Goal: Task Accomplishment & Management: Use online tool/utility

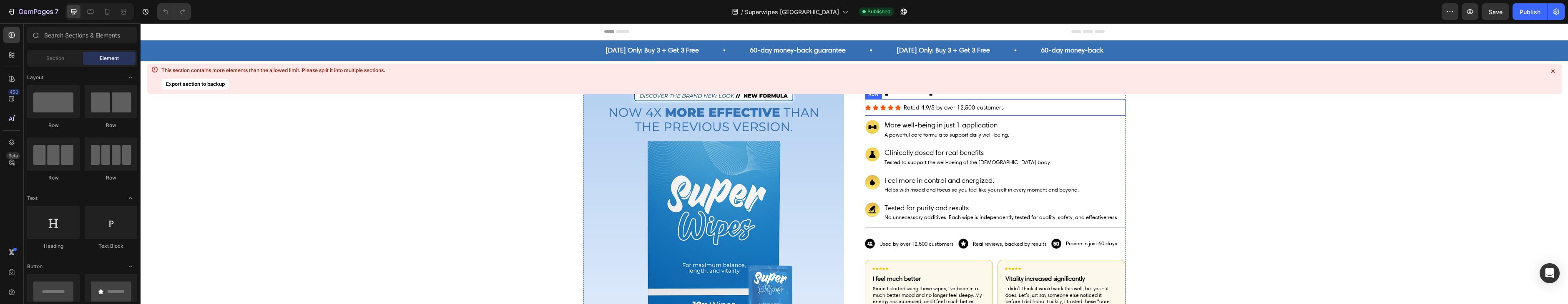
click at [1006, 110] on div "Icon Icon Icon Icon Icon Icon List Rated 4.9/5 by over 12,500 customers Text Bl…" at bounding box center [995, 108] width 261 height 17
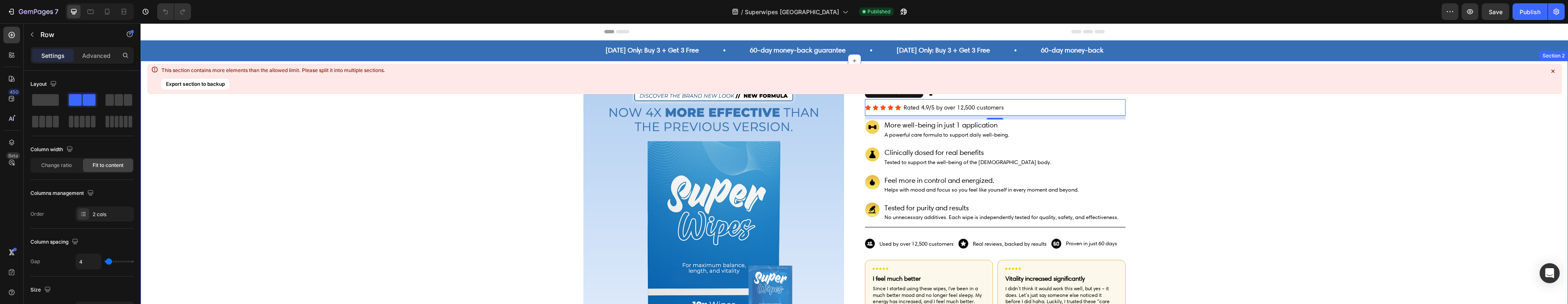
click at [1551, 73] on icon at bounding box center [1553, 71] width 8 height 8
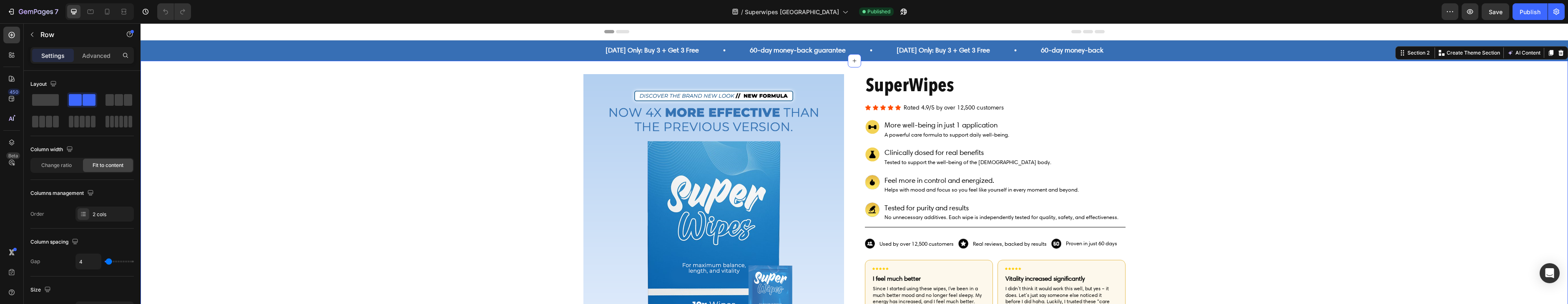
click at [1556, 71] on div "Product Images SuperWipes Product Title Icon Icon Icon Icon Icon Icon List Rate…" at bounding box center [854, 289] width 1428 height 456
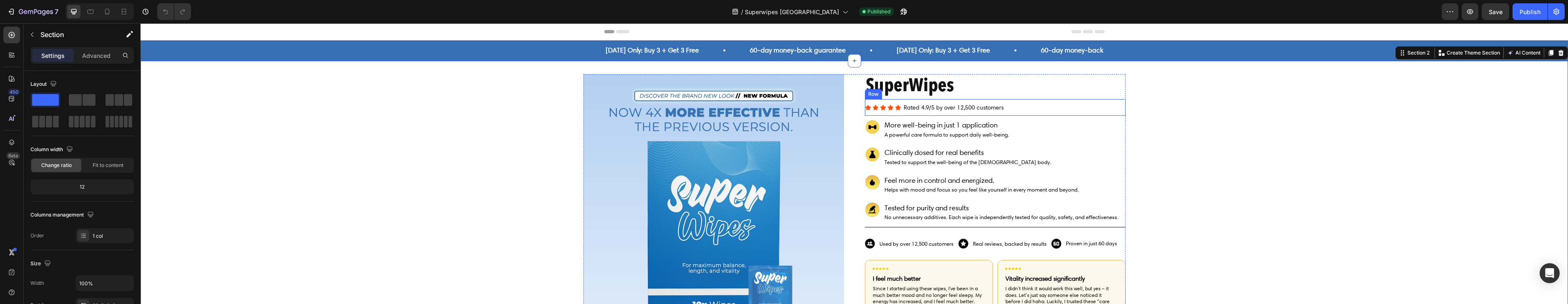
click at [1051, 109] on div "Icon Icon Icon Icon Icon Icon List Rated 4.9/5 by over 12,500 customers Text Bl…" at bounding box center [995, 108] width 261 height 17
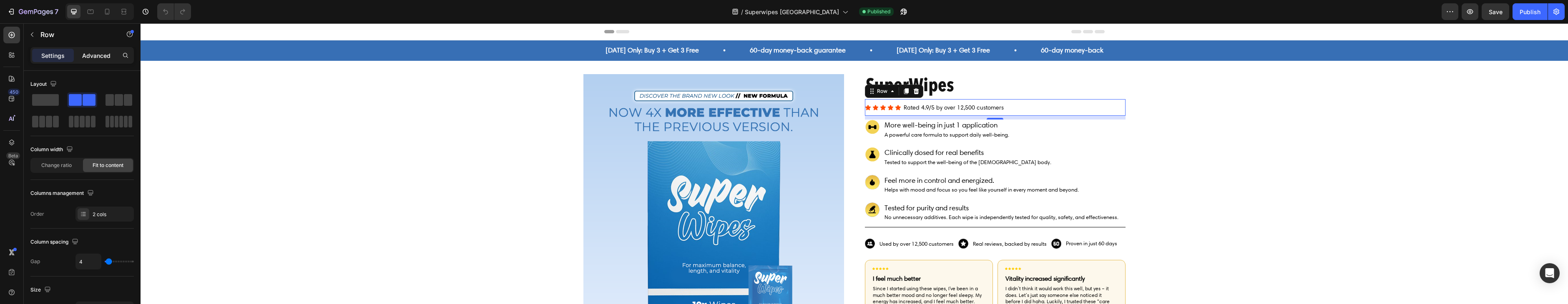
click at [104, 52] on p "Advanced" at bounding box center [96, 55] width 29 height 9
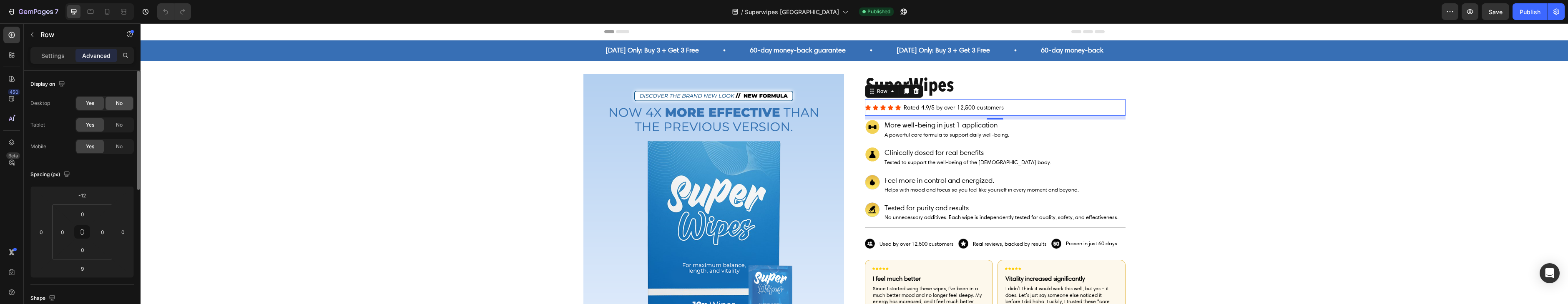
click at [117, 101] on span "No" at bounding box center [118, 104] width 7 height 8
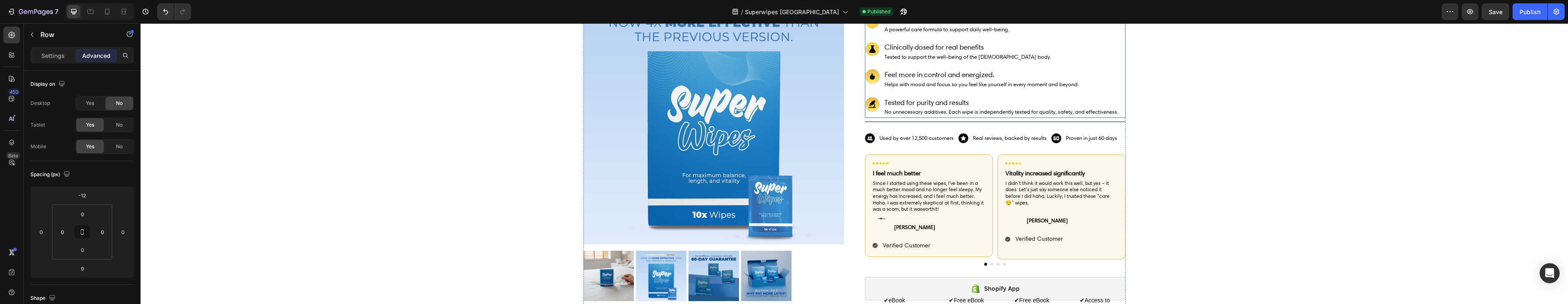
scroll to position [100, 0]
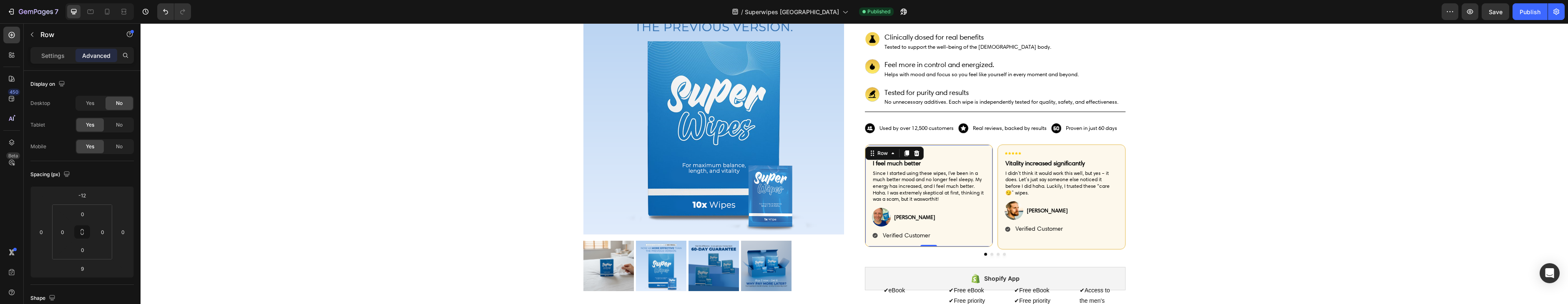
click at [866, 177] on div "Image I feel much better Text Block Since I started using these wipes, I've bee…" at bounding box center [929, 196] width 128 height 103
click at [962, 255] on div at bounding box center [995, 254] width 261 height 3
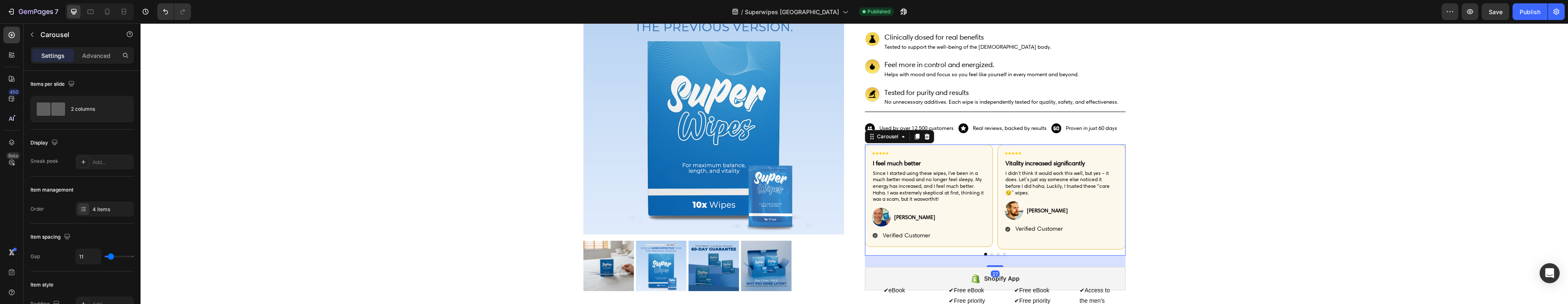
click at [99, 54] on p "Advanced" at bounding box center [96, 55] width 29 height 9
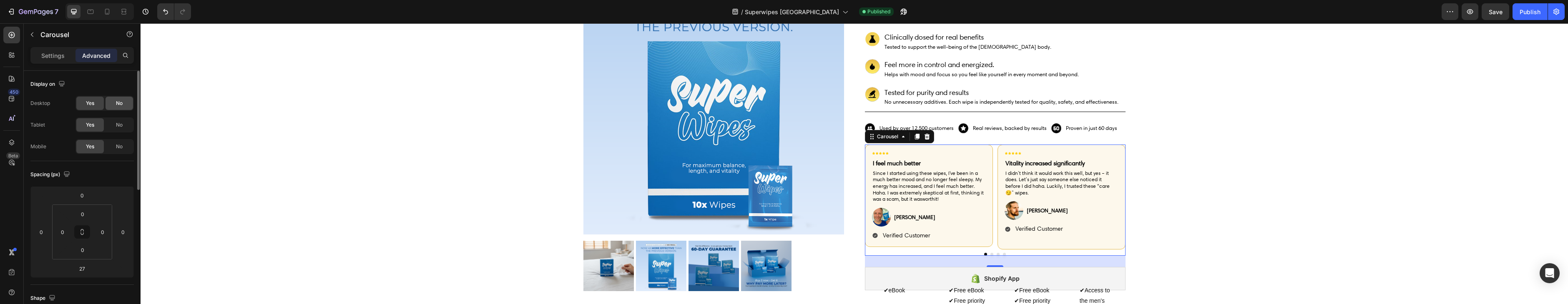
click at [119, 103] on span "No" at bounding box center [118, 104] width 7 height 8
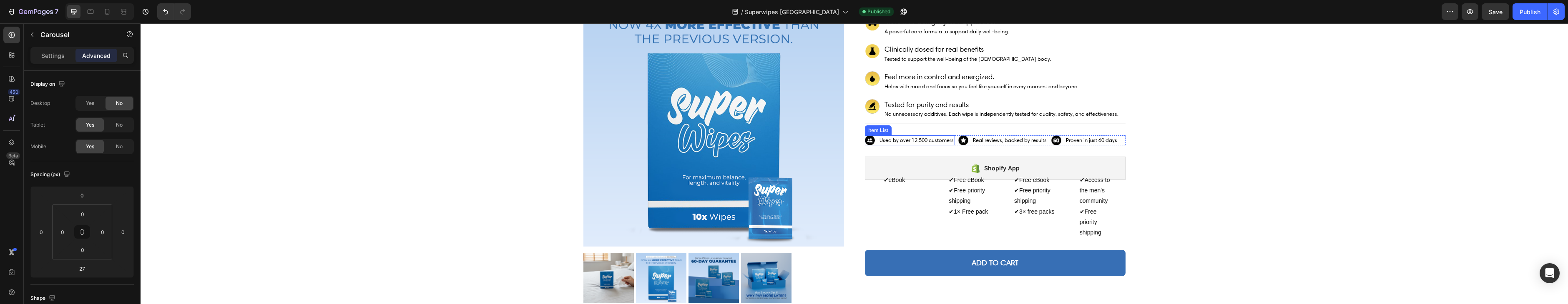
scroll to position [85, 0]
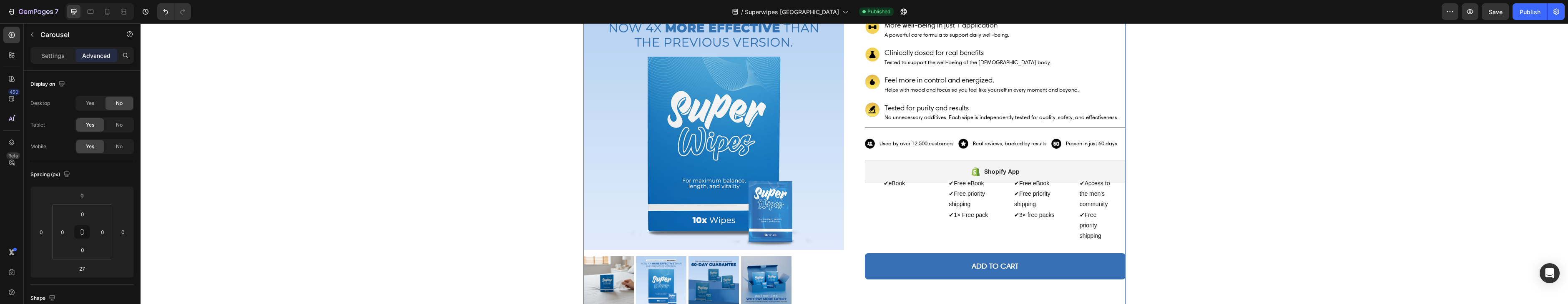
click at [898, 151] on div "SuperWipes Product Title Icon Icon Icon Icon Icon Icon List Rated 4.9/5 by over…" at bounding box center [995, 147] width 261 height 317
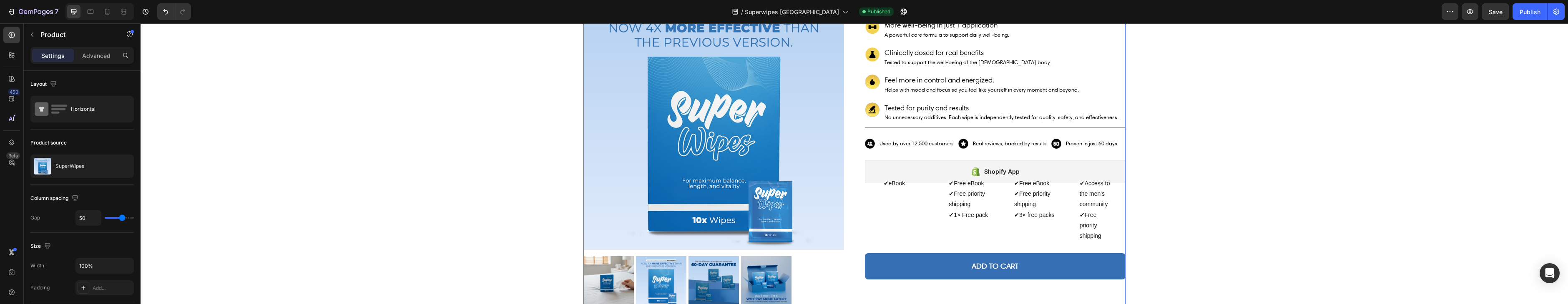
click at [913, 139] on div "Yes Used by over 12,500 customers" at bounding box center [909, 144] width 90 height 10
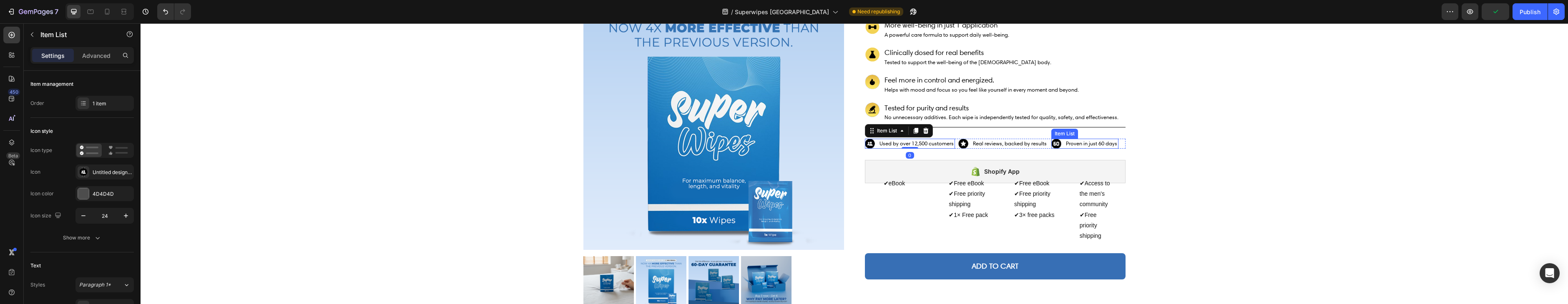
click at [1113, 145] on span "Proven in just 60 days" at bounding box center [1092, 143] width 51 height 6
click at [951, 142] on p "Used by over 12,500 customers" at bounding box center [916, 143] width 74 height 5
drag, startPoint x: 104, startPoint y: 54, endPoint x: 127, endPoint y: 85, distance: 38.6
click at [105, 54] on p "Advanced" at bounding box center [96, 55] width 29 height 9
type input "100%"
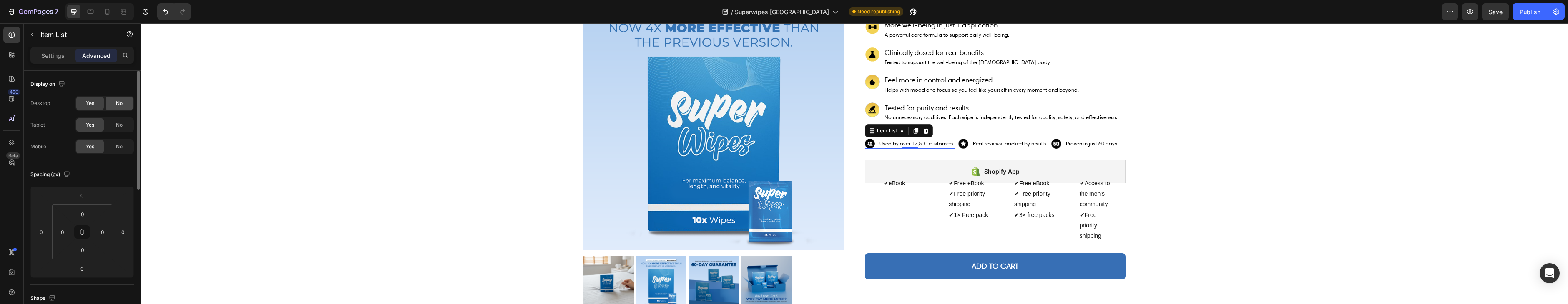
click at [121, 102] on span "No" at bounding box center [118, 104] width 7 height 8
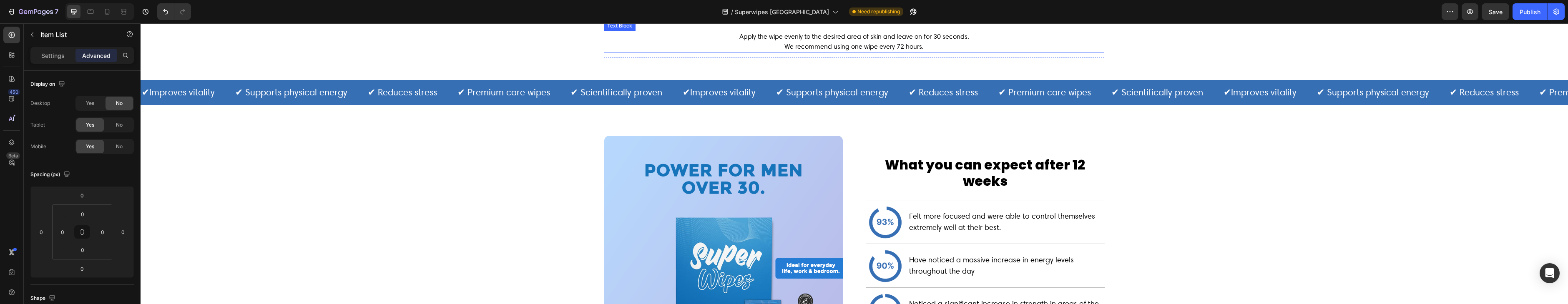
scroll to position [697, 0]
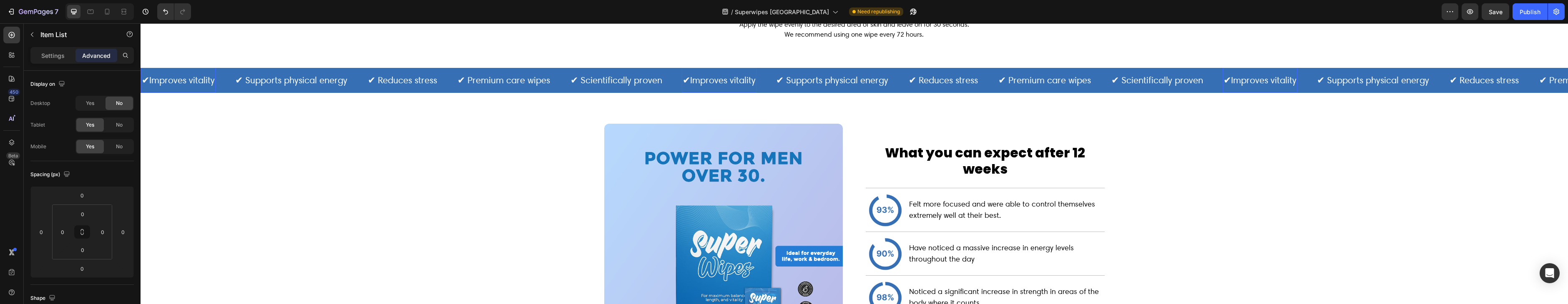
click at [749, 92] on div "✔︎Improves vitality Text" at bounding box center [720, 80] width 75 height 25
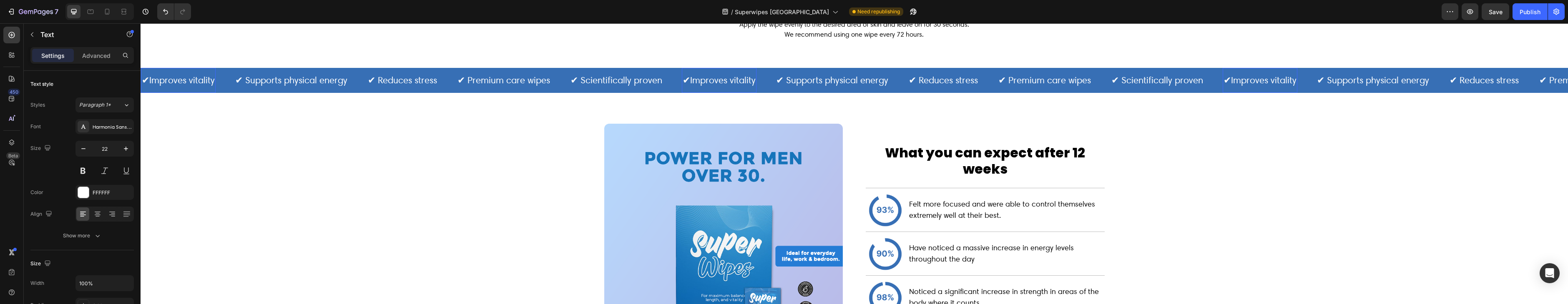
click at [196, 89] on div "✔︎Improves vitality" at bounding box center [179, 80] width 75 height 19
drag, startPoint x: 194, startPoint y: 90, endPoint x: 219, endPoint y: 75, distance: 29.2
click at [194, 90] on div "✔︎Improves vitality Text 0" at bounding box center [179, 80] width 75 height 25
click at [237, 69] on div "✔︎ Supports physical energy Text" at bounding box center [290, 80] width 114 height 25
click at [108, 50] on div "Advanced" at bounding box center [96, 55] width 41 height 14
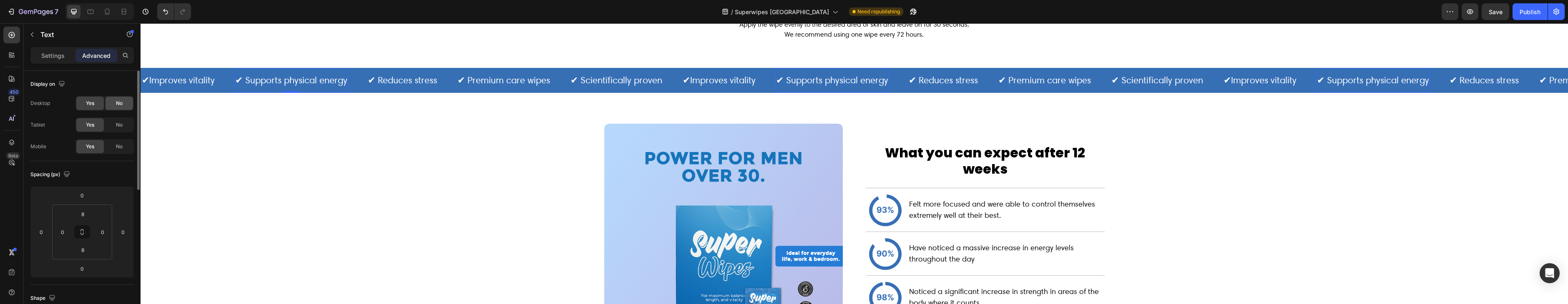
click at [125, 105] on div "No" at bounding box center [119, 104] width 28 height 14
click at [86, 103] on span "Yes" at bounding box center [90, 104] width 8 height 8
click at [220, 71] on div "✔︎Improves vitality Text" at bounding box center [188, 80] width 94 height 25
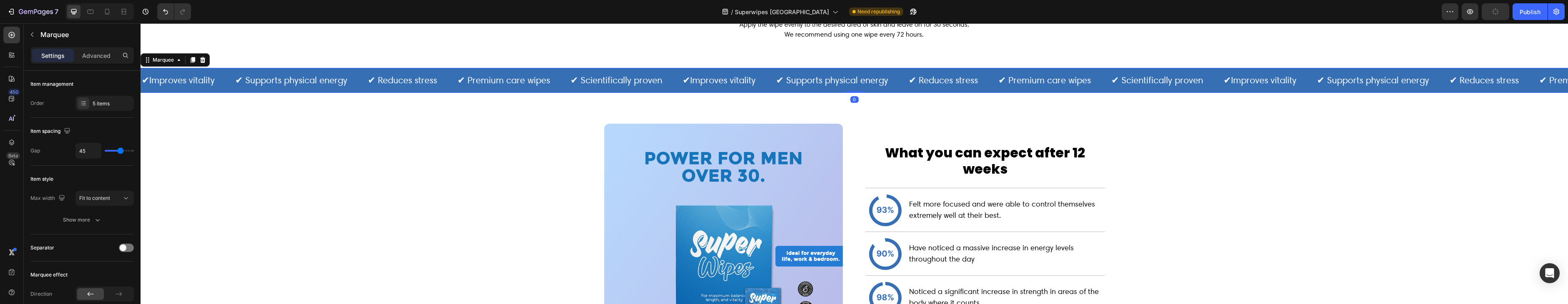
drag, startPoint x: 110, startPoint y: 56, endPoint x: 107, endPoint y: 69, distance: 13.3
click at [110, 56] on p "Advanced" at bounding box center [96, 55] width 29 height 9
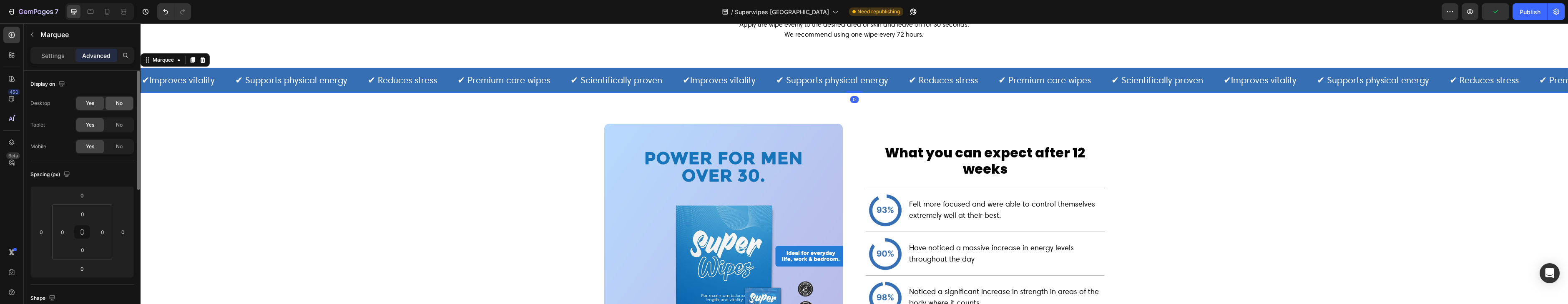
click at [124, 101] on div "No" at bounding box center [119, 104] width 28 height 14
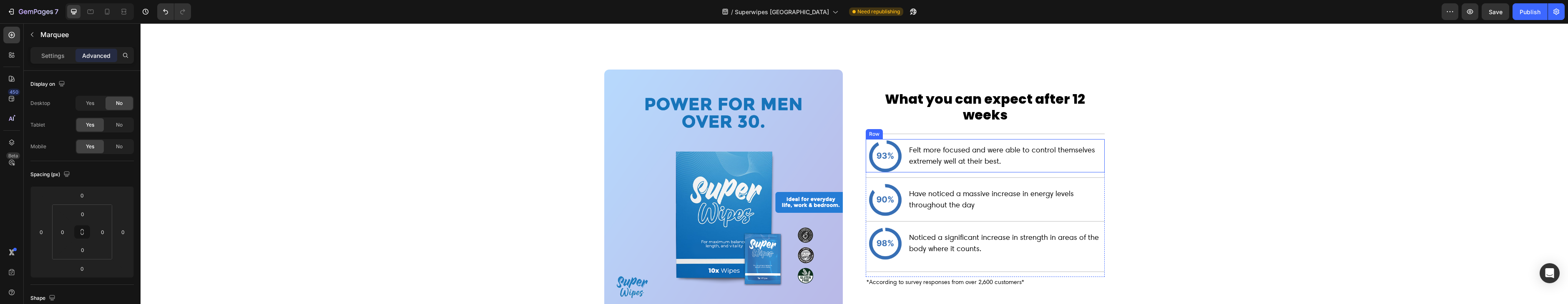
scroll to position [743, 0]
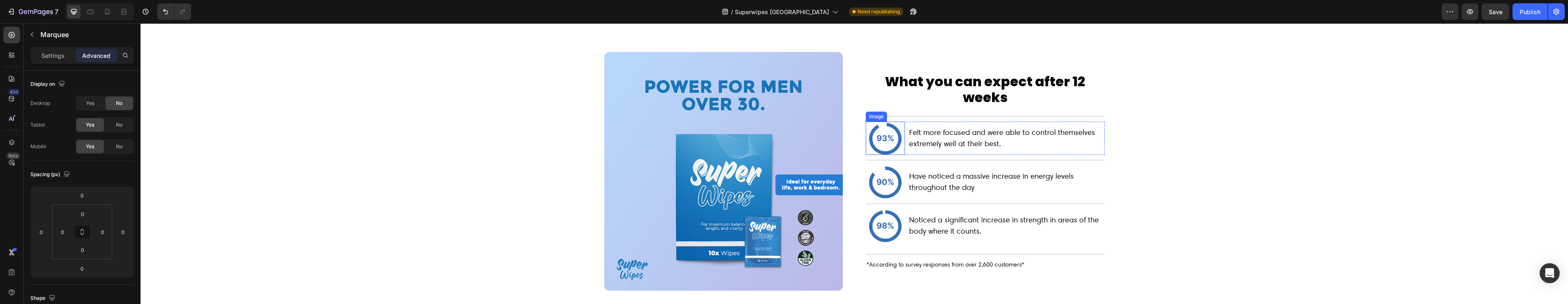
click at [869, 146] on div at bounding box center [886, 138] width 39 height 34
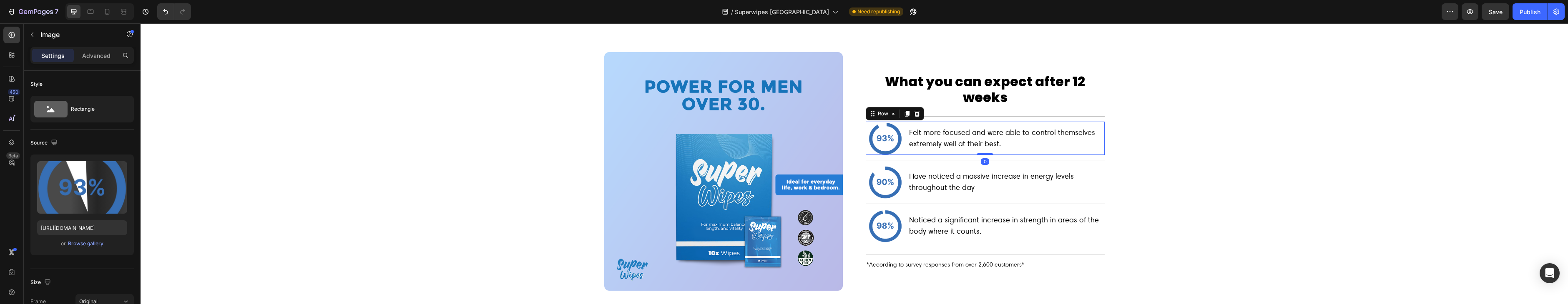
click at [1057, 151] on div "Felt more focused and were able to control themselves extremely well at their b…" at bounding box center [1006, 138] width 196 height 34
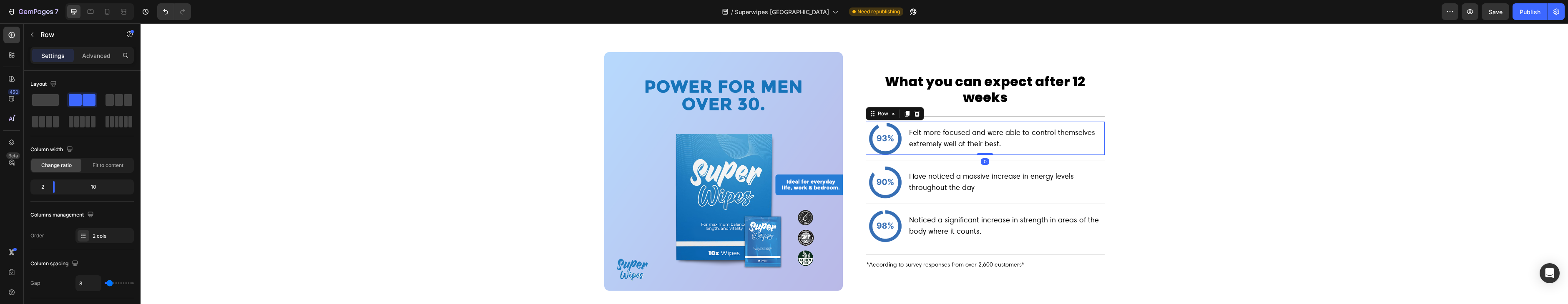
drag, startPoint x: 92, startPoint y: 55, endPoint x: 91, endPoint y: 62, distance: 7.1
click at [92, 55] on p "Advanced" at bounding box center [96, 55] width 29 height 9
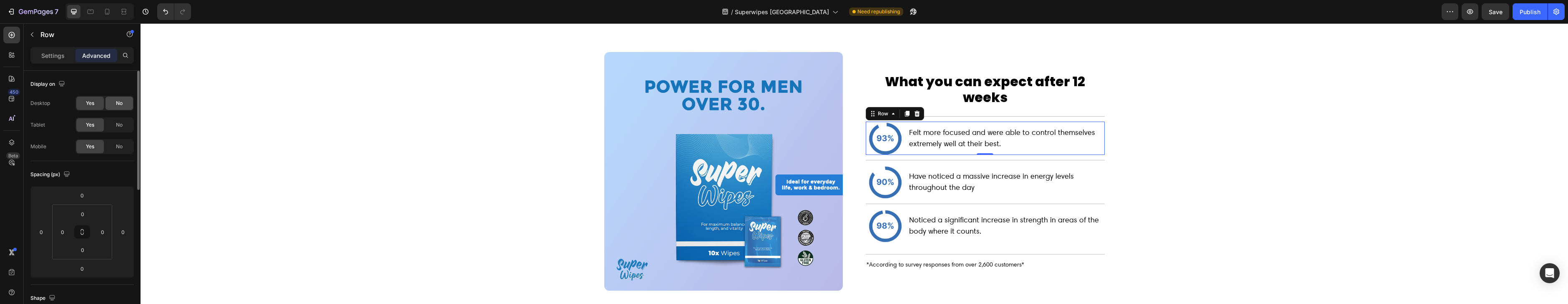
click at [121, 105] on span "No" at bounding box center [118, 104] width 7 height 8
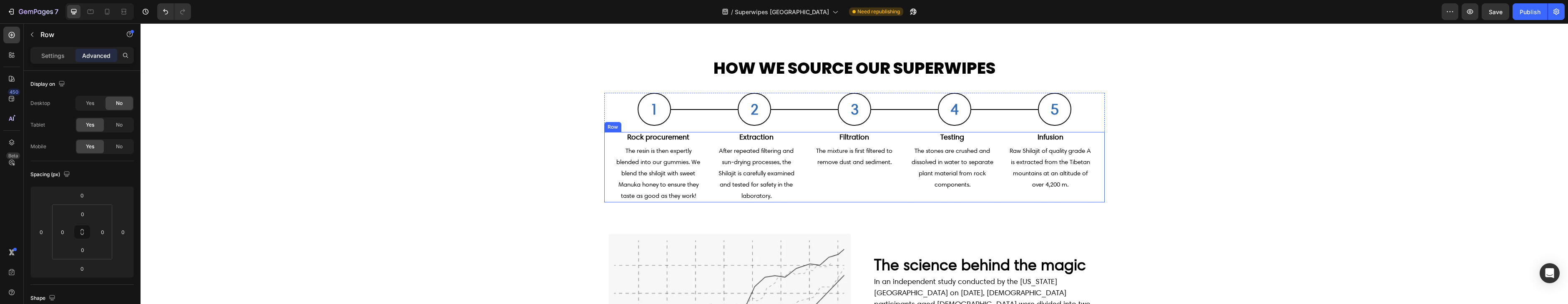
scroll to position [1347, 0]
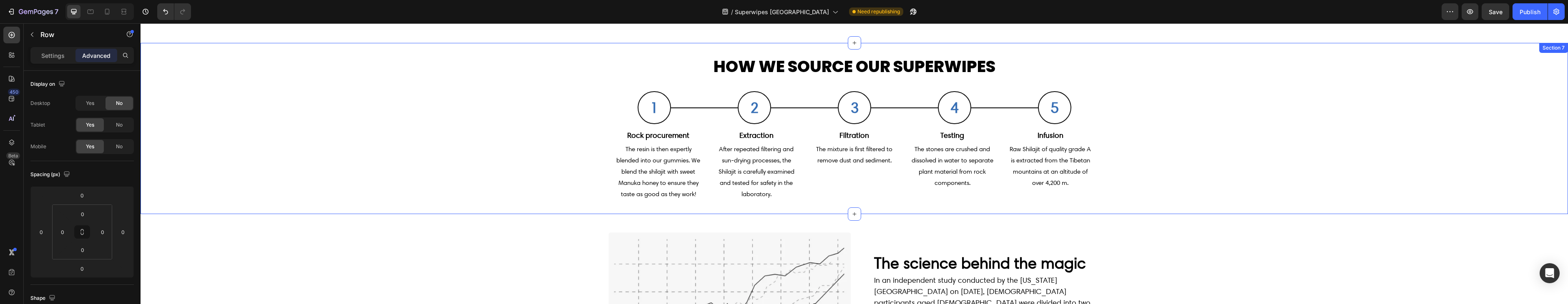
click at [545, 152] on div "HOW WE SOURCE OUR SUPERWIPES Text Block 1 Heading Row Row Title Line Row 2 Head…" at bounding box center [854, 128] width 1428 height 144
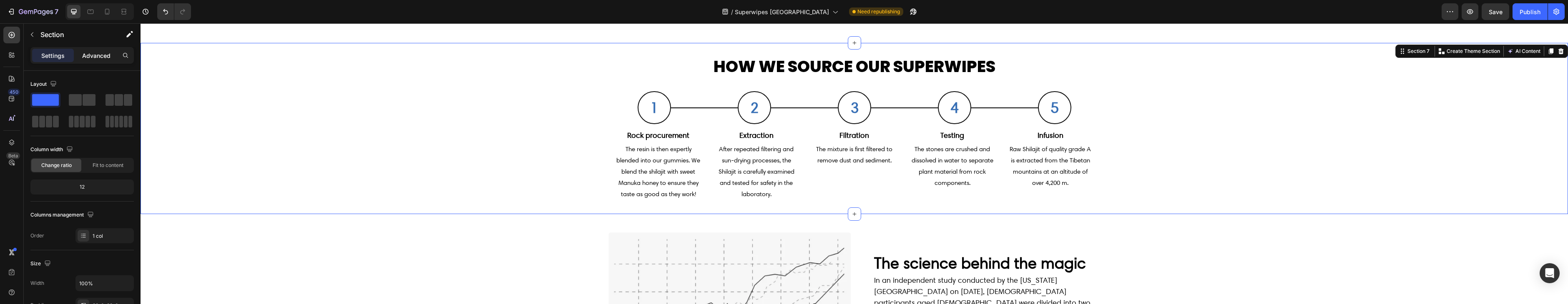
click at [94, 52] on p "Advanced" at bounding box center [96, 55] width 29 height 9
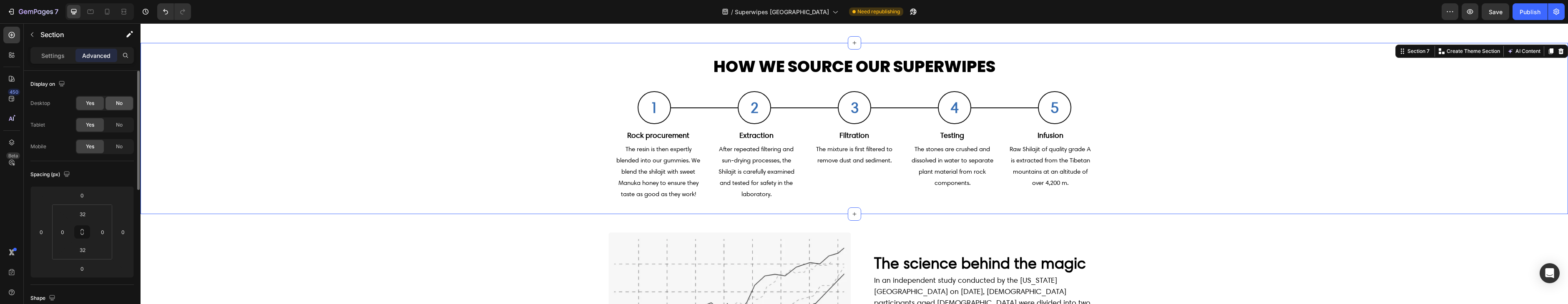
click at [116, 104] on span "No" at bounding box center [118, 104] width 7 height 8
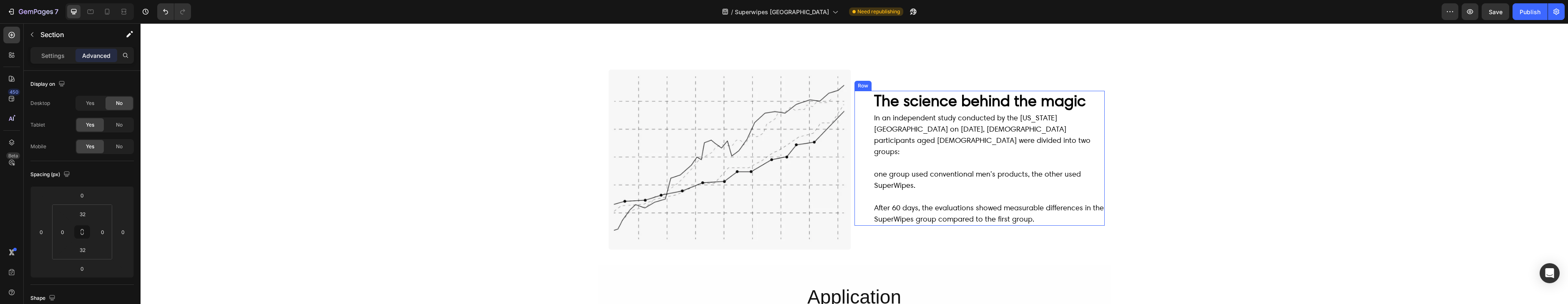
scroll to position [1337, 0]
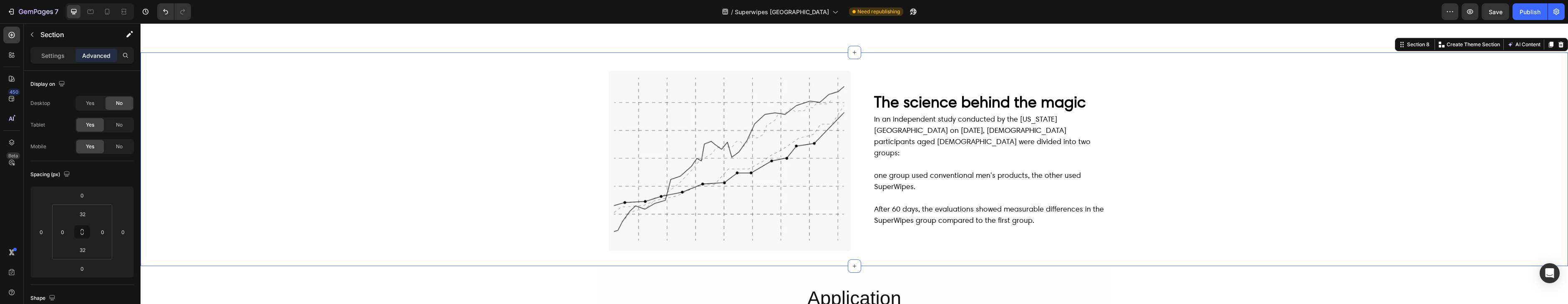
click at [452, 147] on div "Image Row The science behind the magic Text Block In an independent study condu…" at bounding box center [854, 159] width 1428 height 187
click at [117, 98] on div "No" at bounding box center [119, 104] width 28 height 14
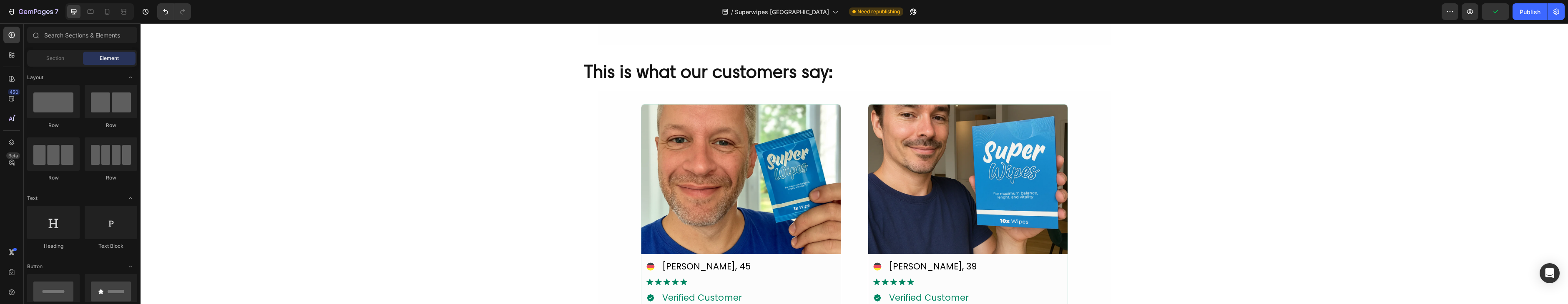
click at [420, 83] on div "This is what our customers say: Heading Row "Exactly what everyone needs" Headi…" at bounding box center [854, 75] width 1428 height 33
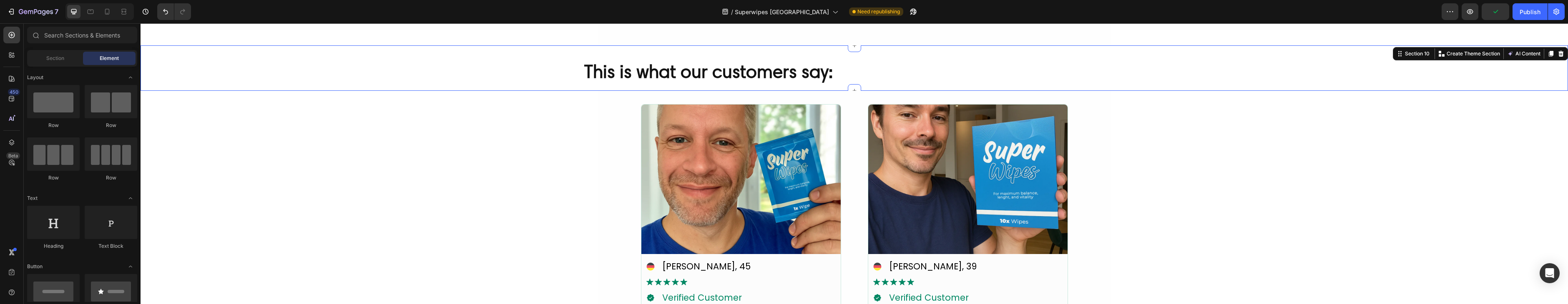
scroll to position [1598, 0]
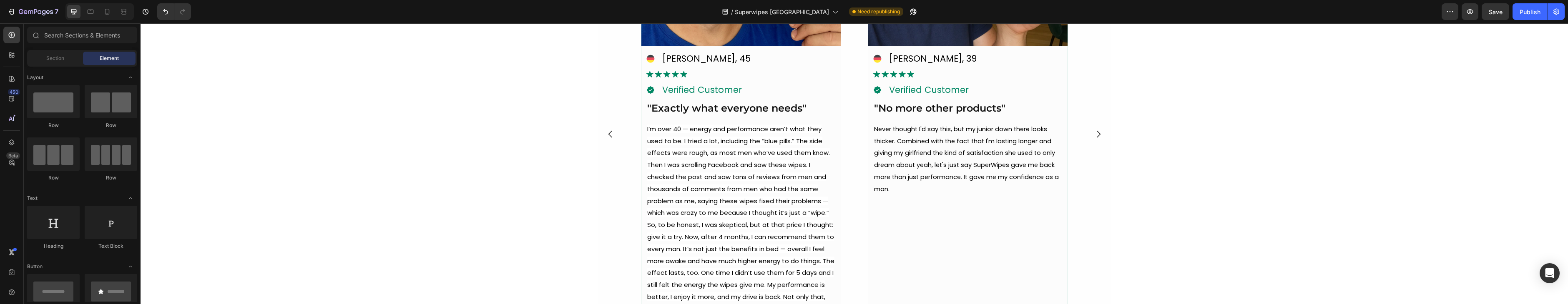
scroll to position [1808, 0]
click at [783, 142] on span "I’m over 40 — energy and performance aren’t what they used to be. I tried a lot…" at bounding box center [742, 224] width 188 height 201
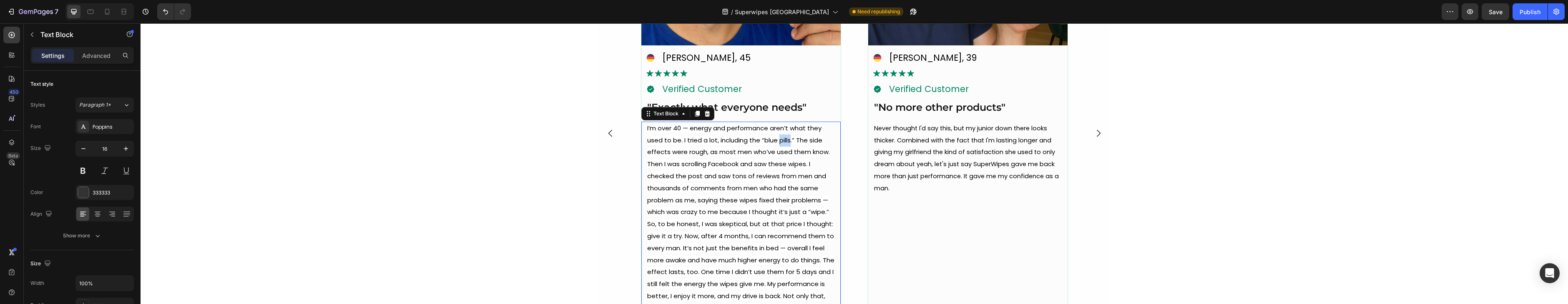
click at [783, 142] on span "I’m over 40 — energy and performance aren’t what they used to be. I tried a lot…" at bounding box center [742, 224] width 188 height 201
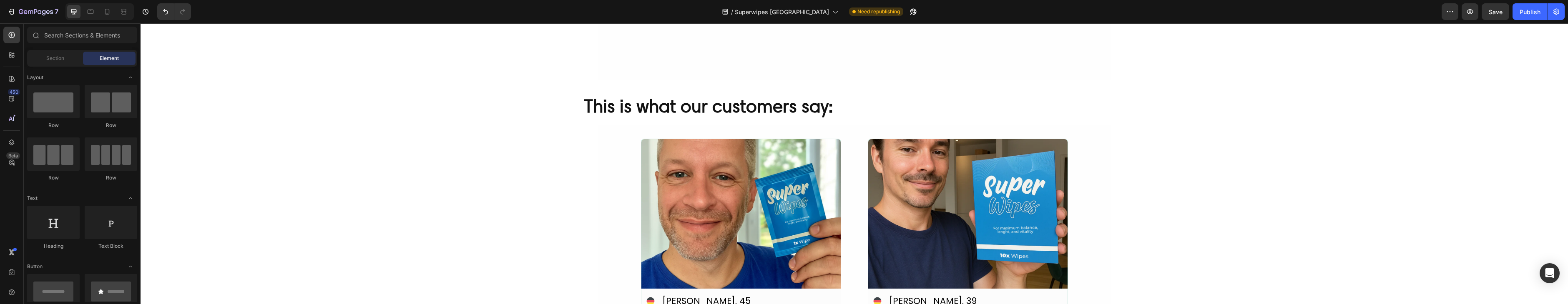
scroll to position [1566, 0]
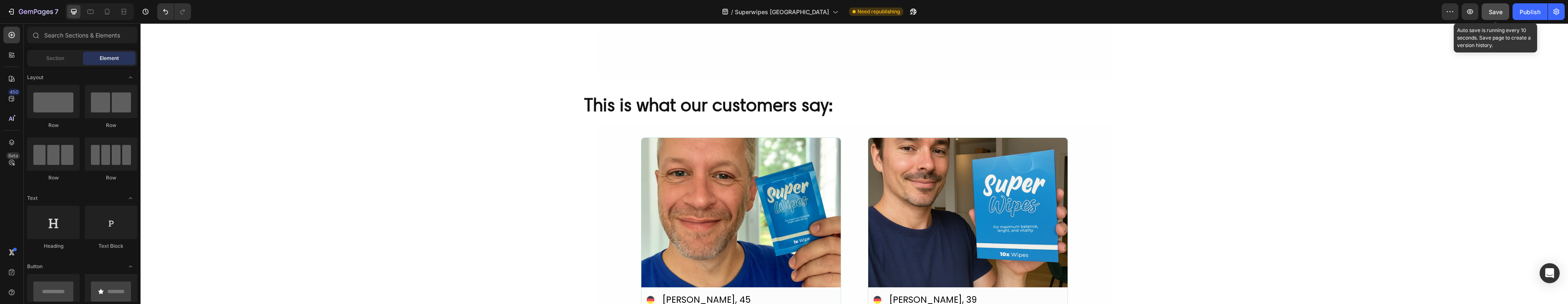
click at [1498, 13] on span "Save" at bounding box center [1496, 11] width 14 height 7
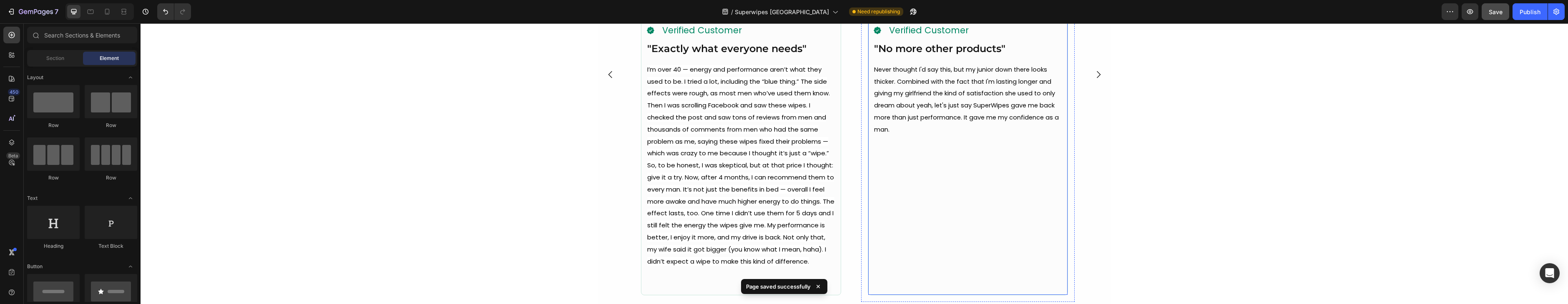
scroll to position [1778, 0]
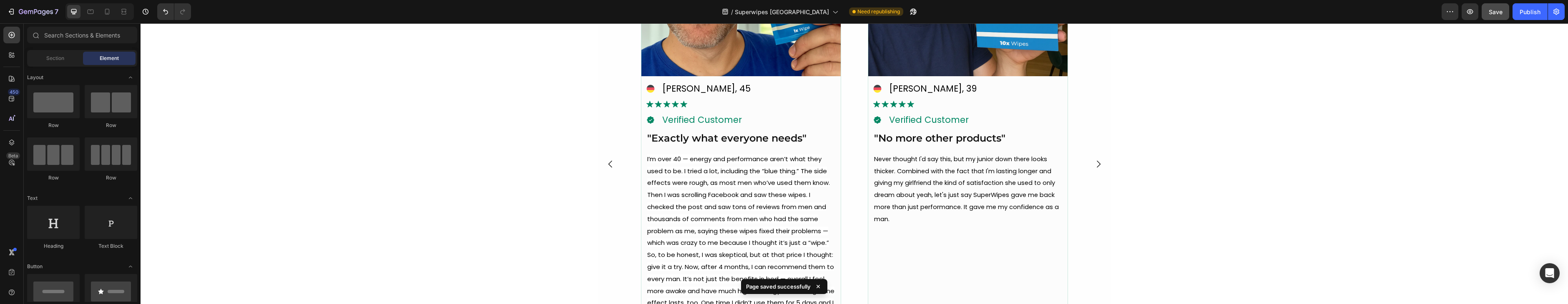
click at [357, 115] on div "Image Icon Icon Icon Icon Icon Icon List 100% pure wipes Heading Wellness exper…" at bounding box center [854, 221] width 1428 height 3916
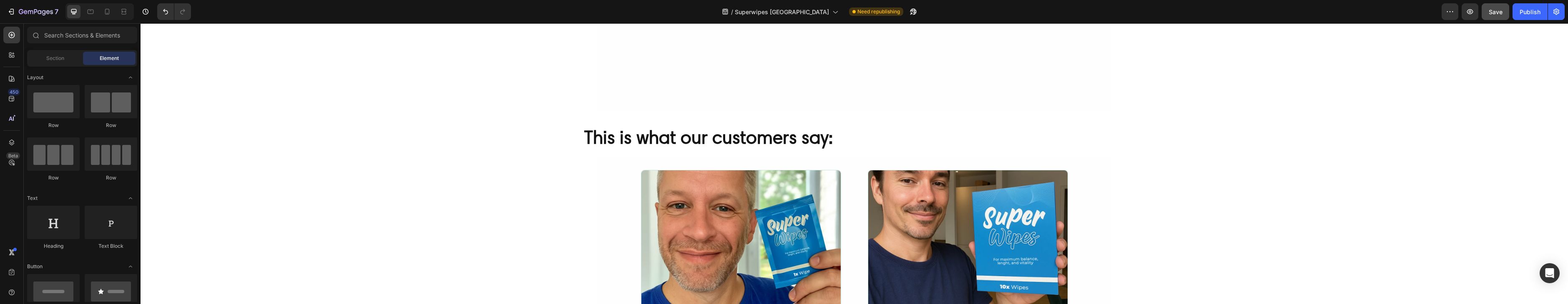
scroll to position [1509, 0]
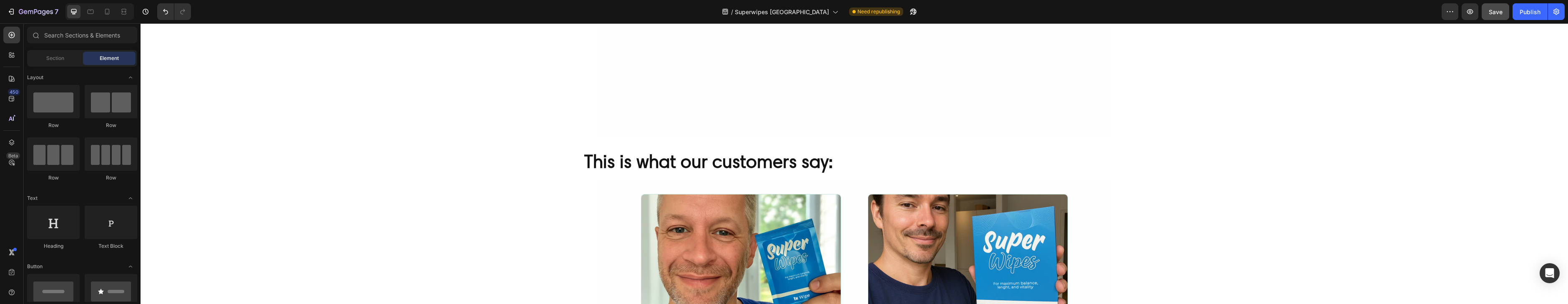
drag, startPoint x: 530, startPoint y: 211, endPoint x: 537, endPoint y: 192, distance: 20.2
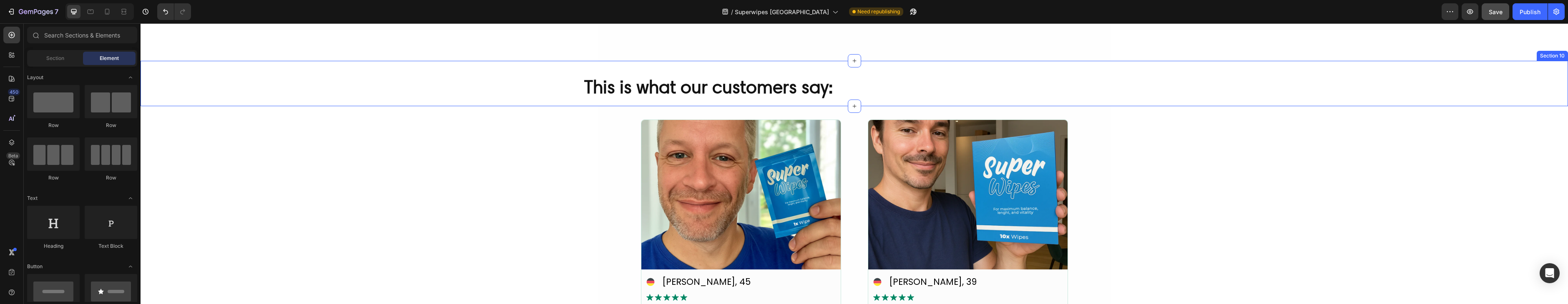
click at [358, 107] on div "This is what our customers say: Heading Row "Exactly what everyone needs" Headi…" at bounding box center [854, 90] width 1428 height 33
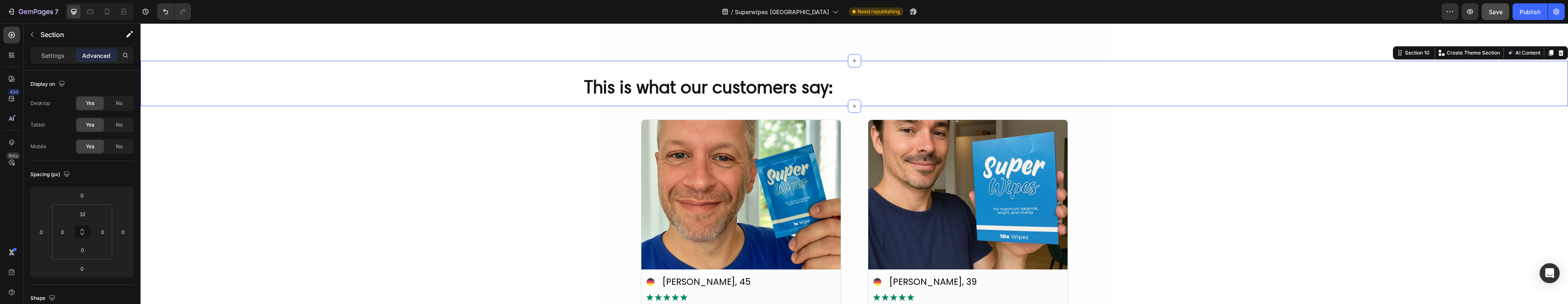
scroll to position [1532, 0]
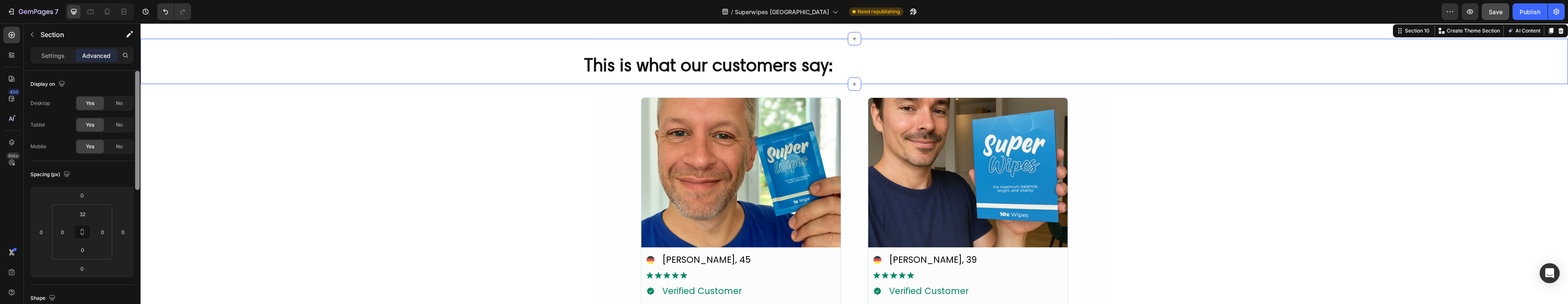
drag, startPoint x: 123, startPoint y: 106, endPoint x: 134, endPoint y: 107, distance: 11.0
click at [123, 106] on div "No" at bounding box center [119, 104] width 28 height 14
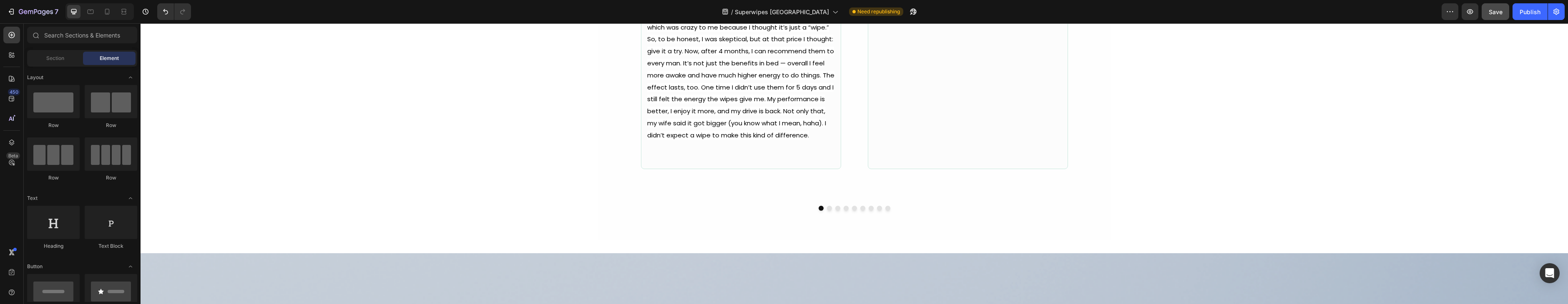
scroll to position [1983, 0]
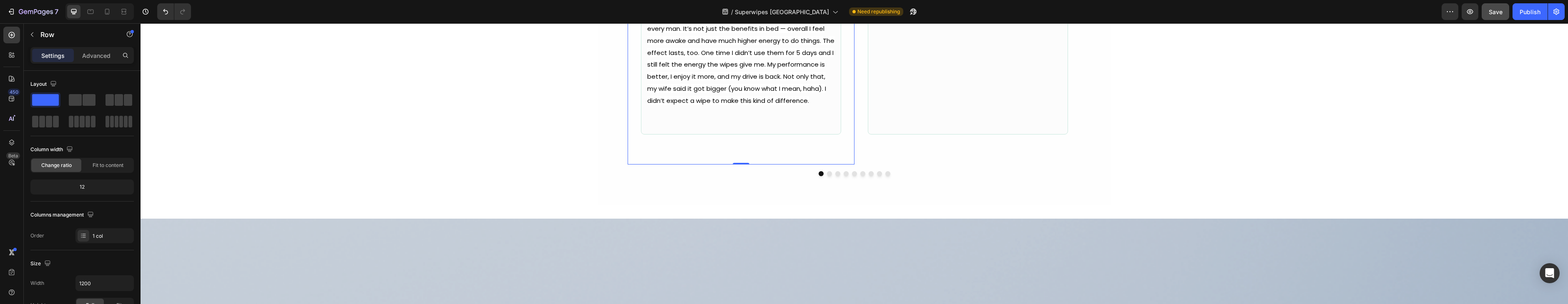
click at [779, 177] on div at bounding box center [854, 174] width 513 height 5
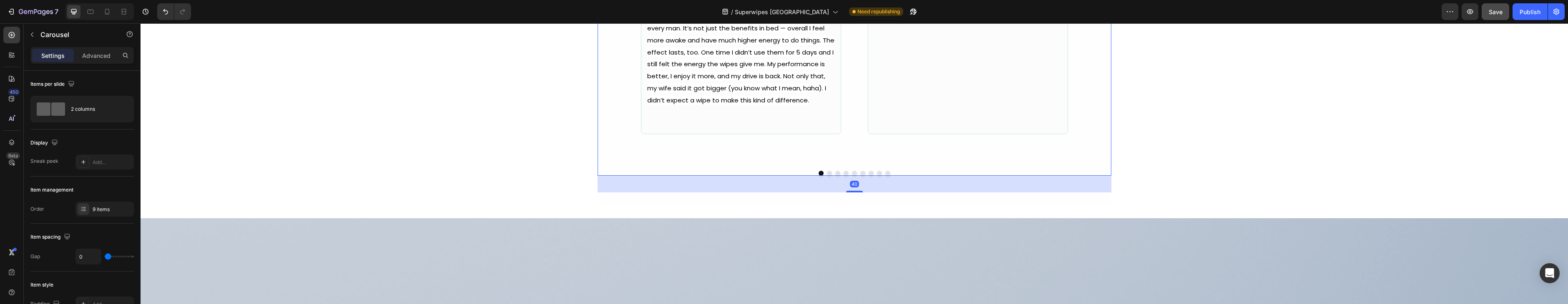
scroll to position [1990, 0]
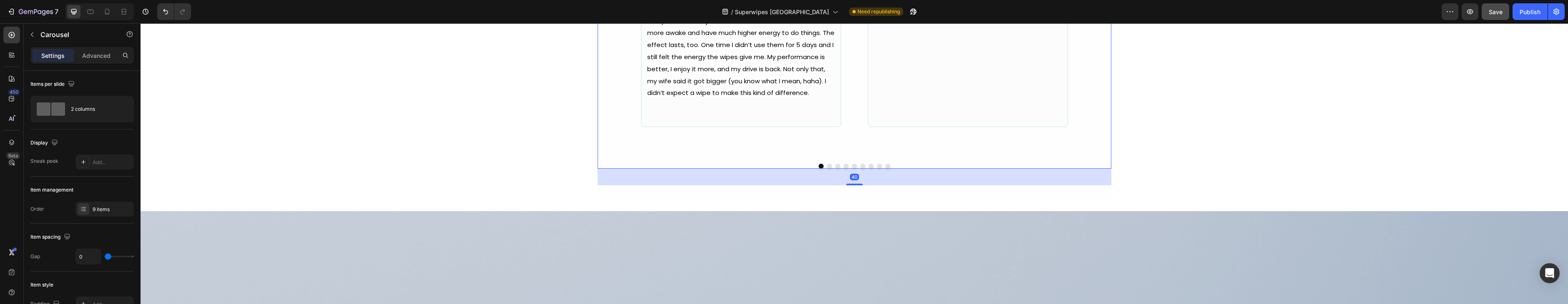
click at [100, 53] on p "Advanced" at bounding box center [96, 55] width 29 height 9
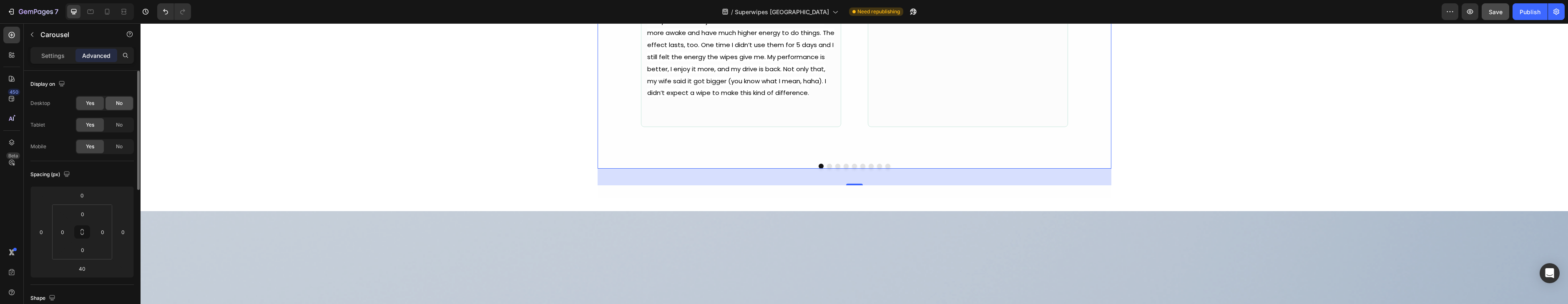
click at [119, 103] on span "No" at bounding box center [118, 104] width 7 height 8
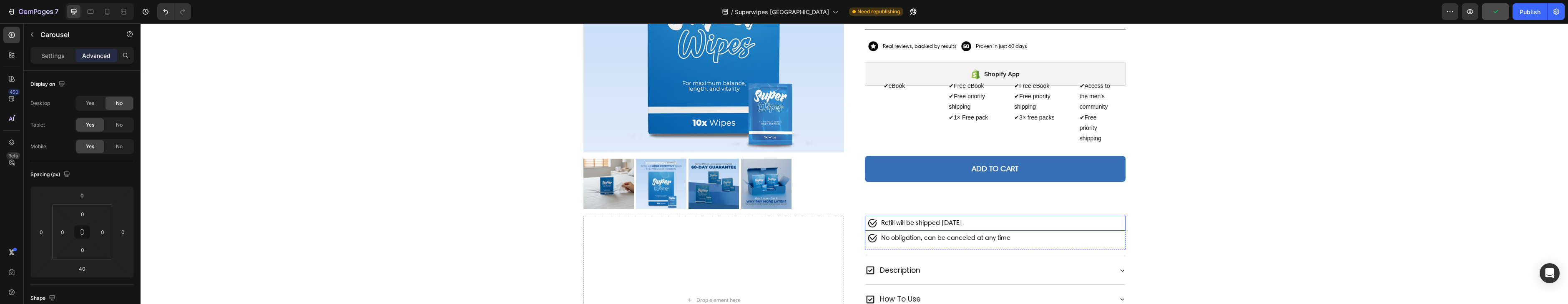
scroll to position [182, 0]
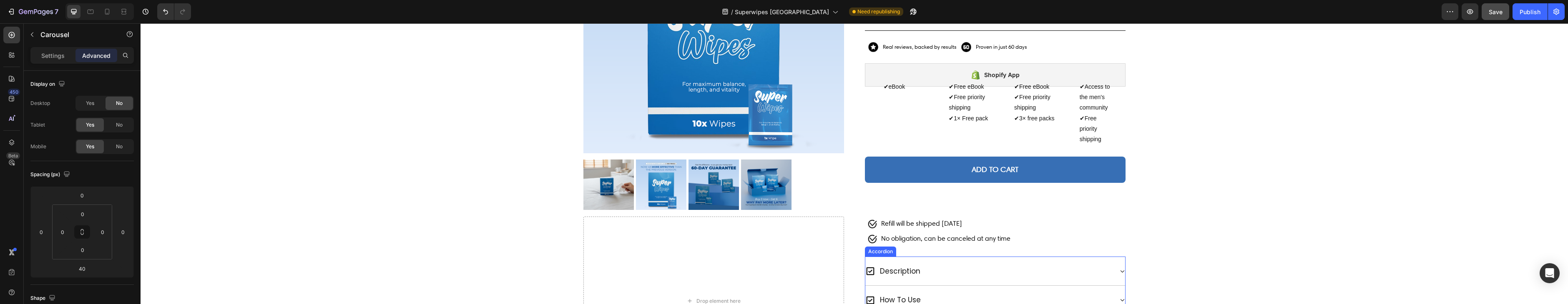
click at [957, 268] on div "description" at bounding box center [989, 271] width 248 height 16
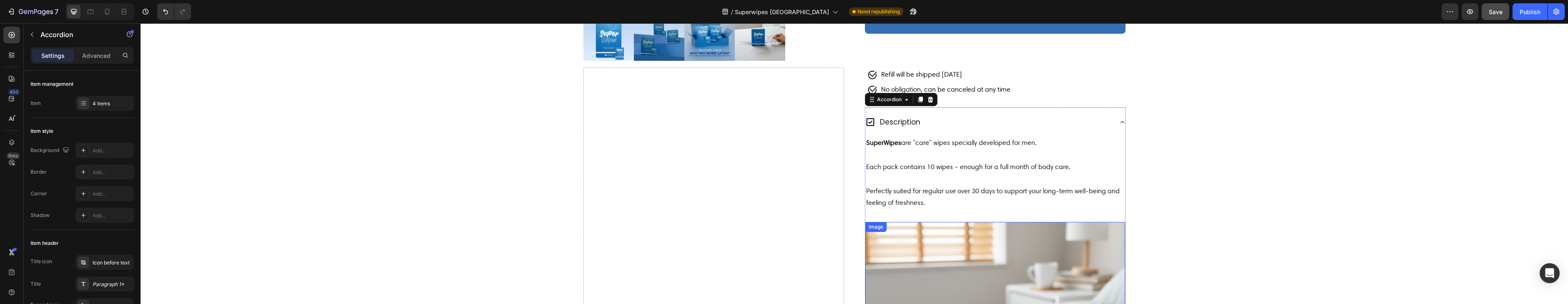
scroll to position [294, 0]
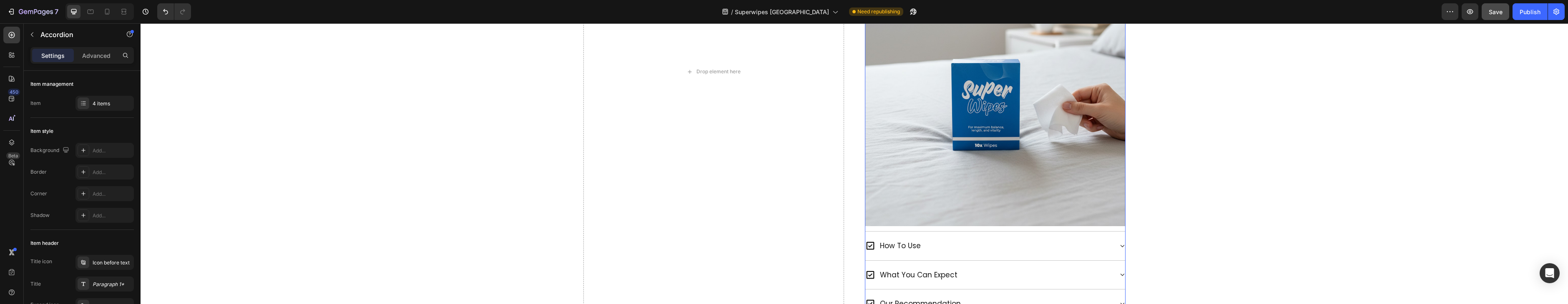
click at [981, 247] on div "how to use" at bounding box center [989, 247] width 248 height 16
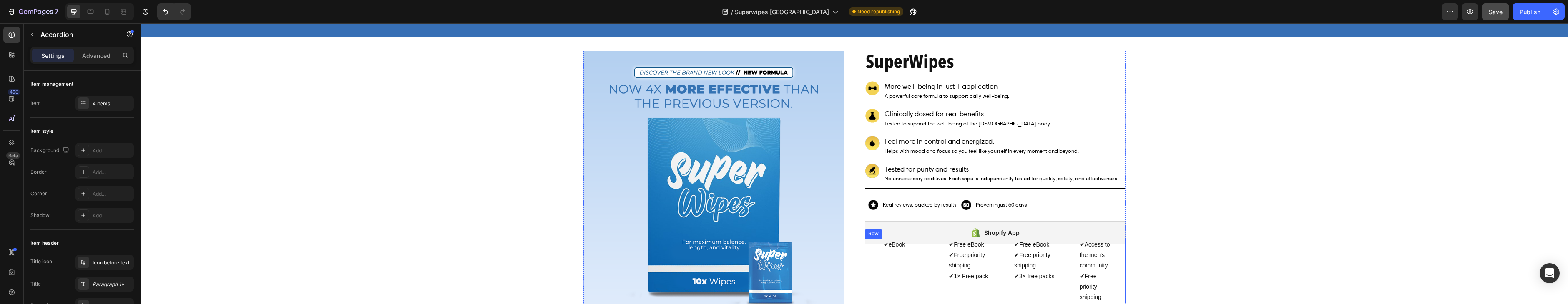
scroll to position [0, 0]
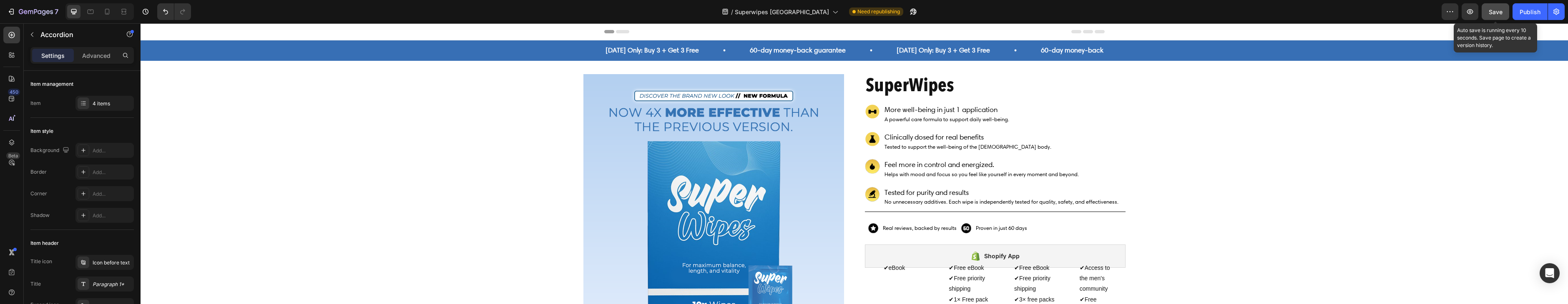
click at [1492, 16] on div "Save" at bounding box center [1496, 12] width 14 height 9
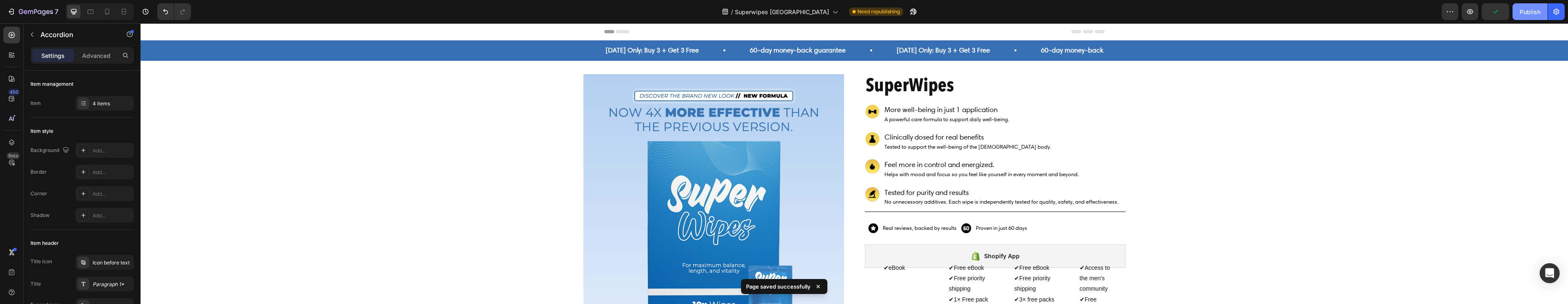
click at [1526, 15] on div "Publish" at bounding box center [1529, 12] width 21 height 9
click at [108, 14] on icon at bounding box center [107, 12] width 5 height 6
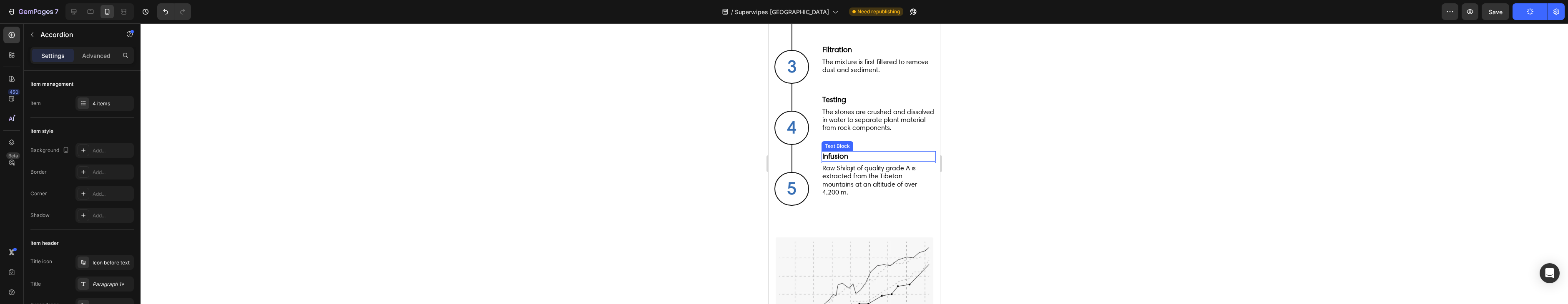
scroll to position [1940, 0]
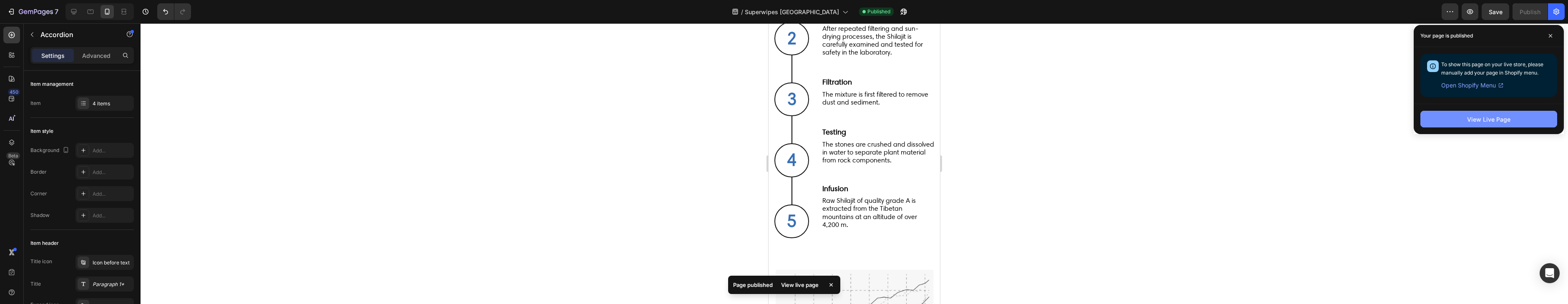
click at [1454, 119] on button "View Live Page" at bounding box center [1489, 118] width 137 height 17
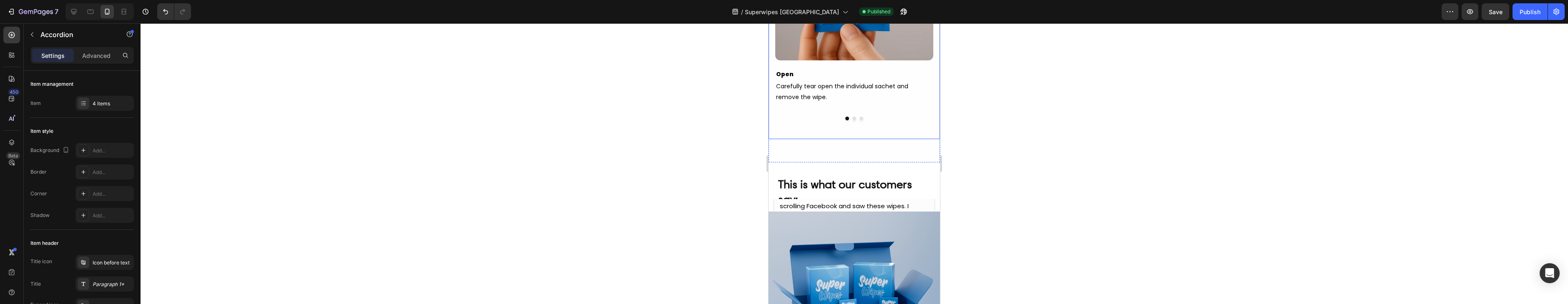
scroll to position [2640, 0]
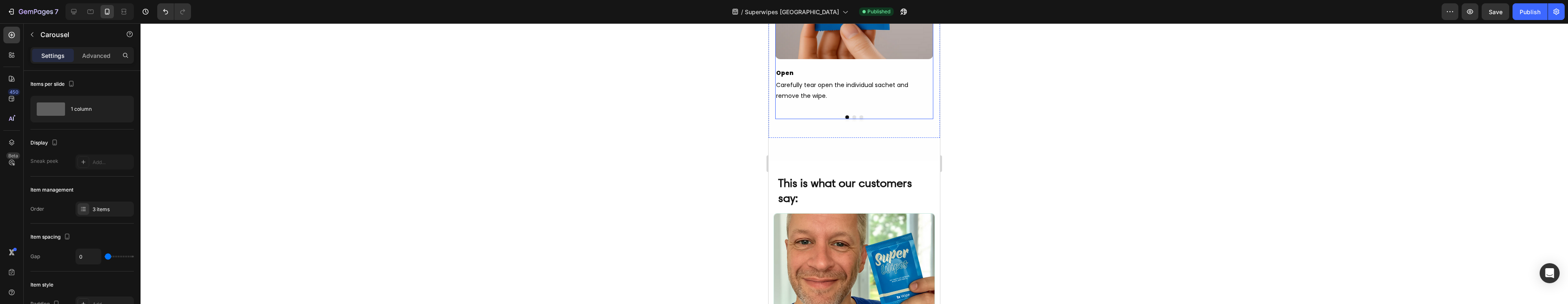
click at [853, 116] on button "Dot" at bounding box center [855, 117] width 4 height 4
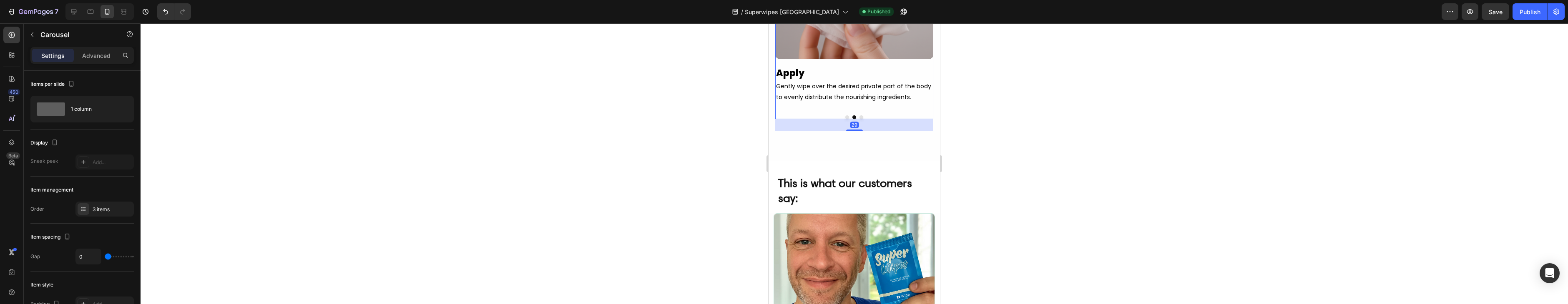
click at [860, 116] on button "Dot" at bounding box center [862, 117] width 4 height 4
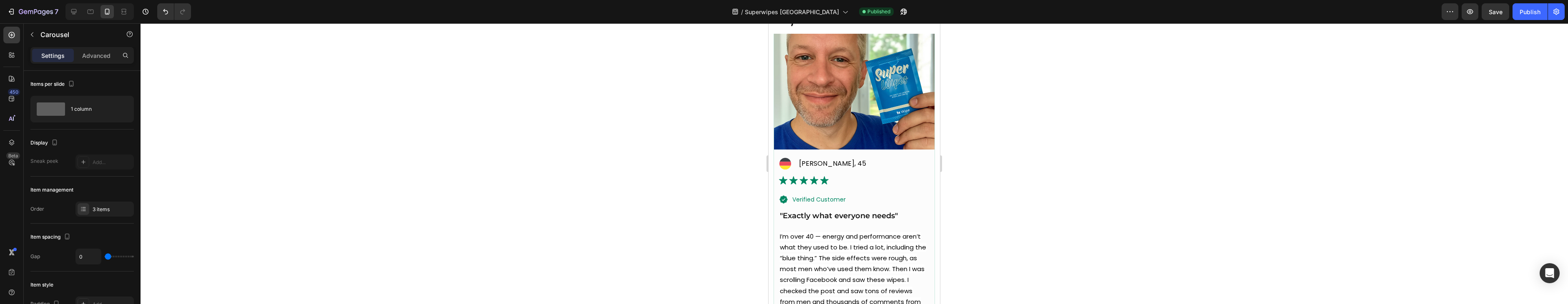
scroll to position [2623, 0]
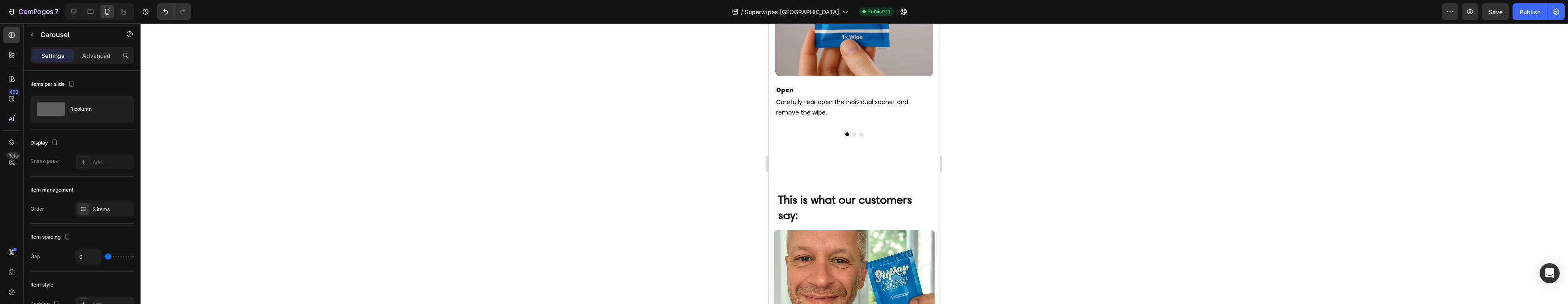
click at [854, 133] on button "Dot" at bounding box center [855, 134] width 4 height 4
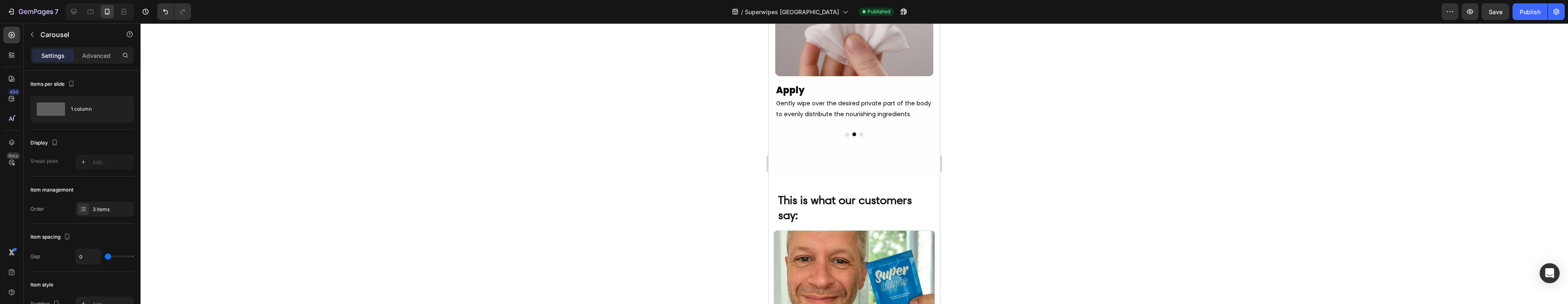
click at [862, 132] on button "Dot" at bounding box center [862, 134] width 4 height 4
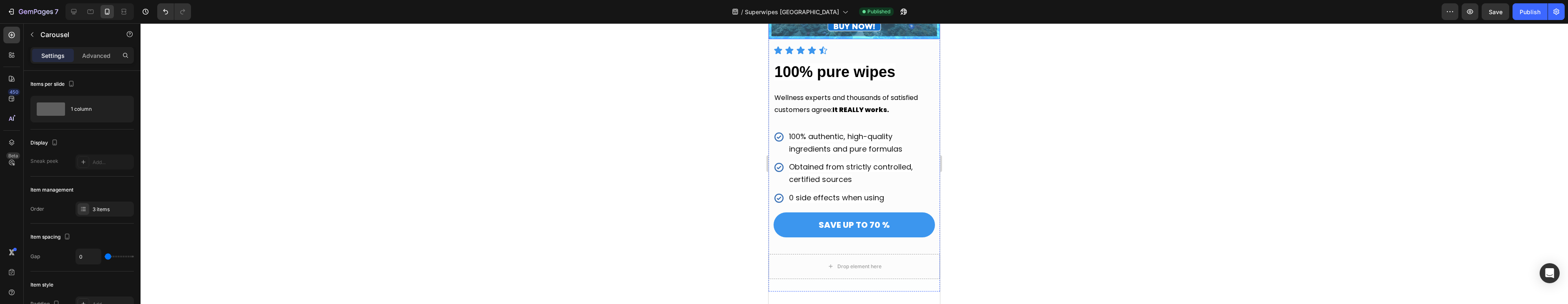
scroll to position [1081, 0]
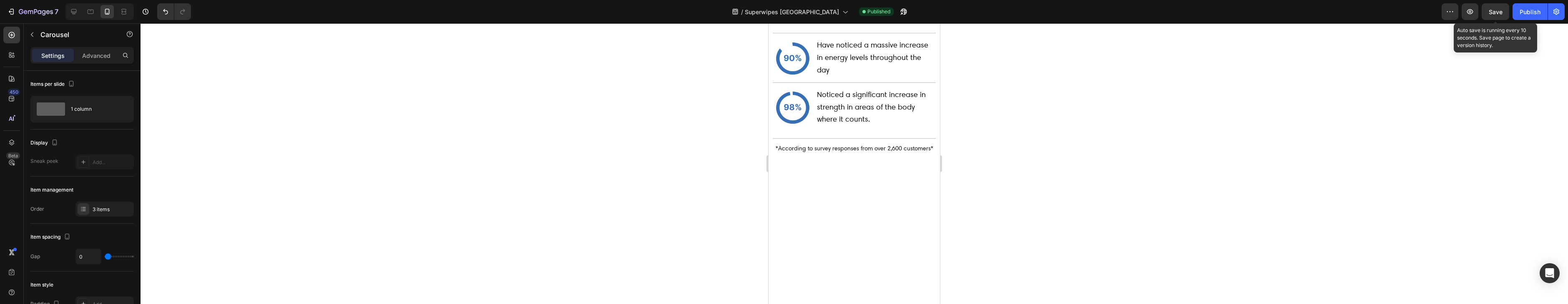
drag, startPoint x: 1489, startPoint y: 14, endPoint x: 1393, endPoint y: 24, distance: 96.5
click at [1489, 14] on button "Save" at bounding box center [1496, 11] width 28 height 17
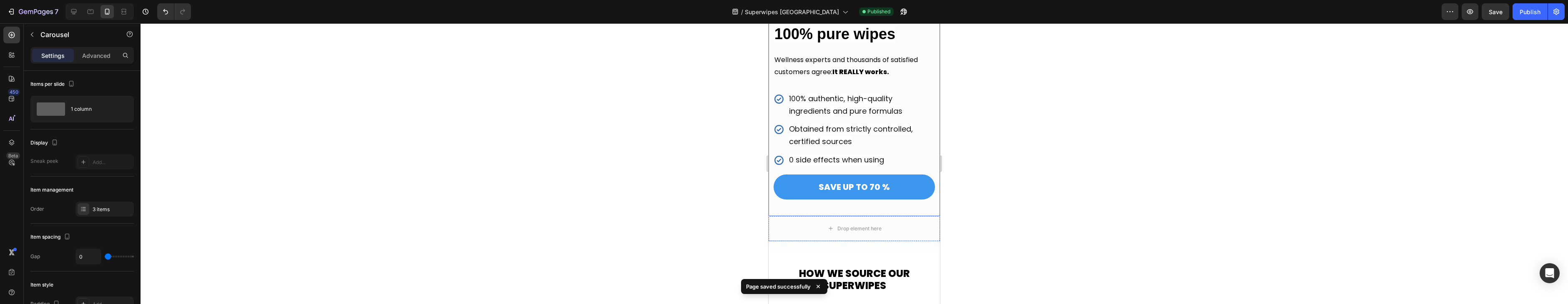
scroll to position [1581, 0]
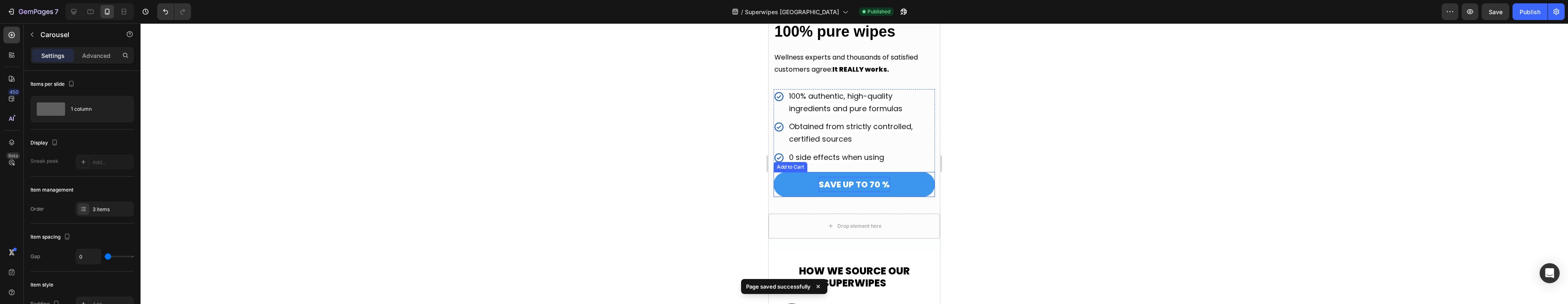
click at [865, 185] on div "SAVE UP TO 70 %" at bounding box center [854, 185] width 71 height 15
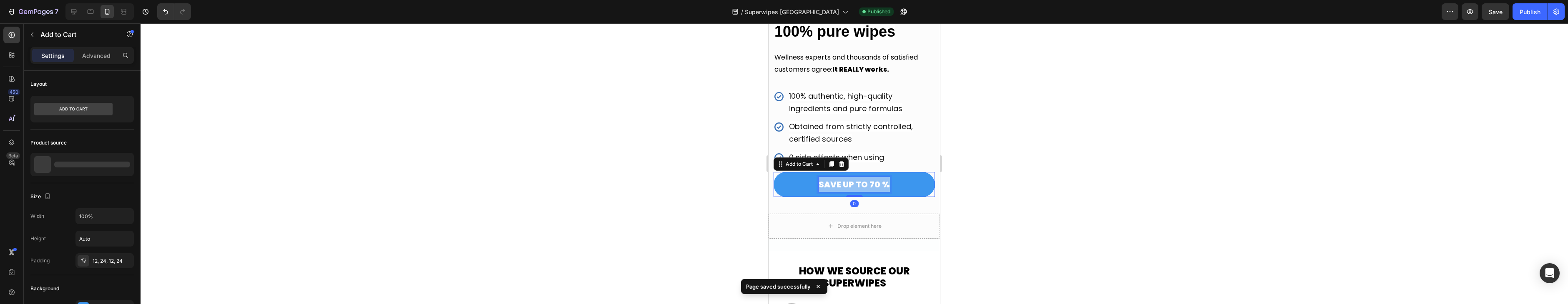
click at [865, 185] on p "SAVE UP TO 70 %" at bounding box center [854, 185] width 71 height 15
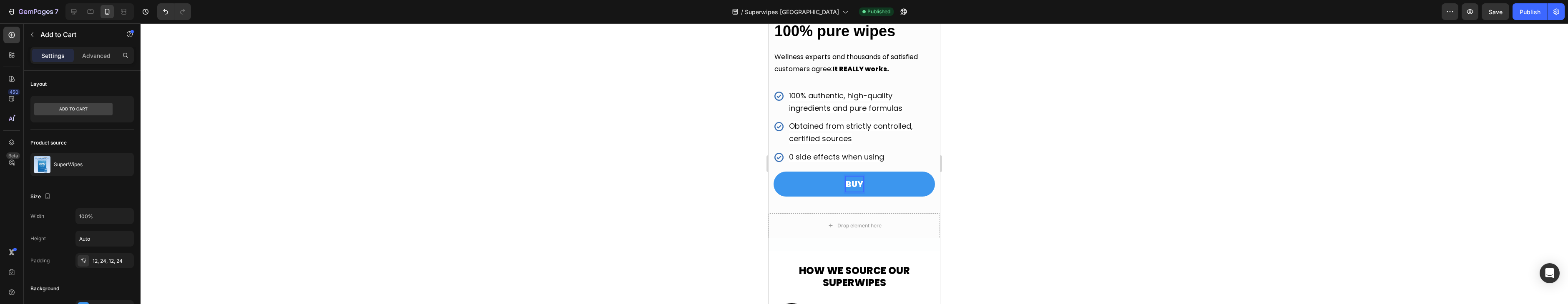
click at [774, 172] on button "BUY" at bounding box center [854, 184] width 161 height 25
click at [774, 172] on button "BUY 3" at bounding box center [854, 184] width 161 height 25
click at [774, 172] on button "BUY 3 &" at bounding box center [854, 184] width 161 height 25
click at [774, 172] on button "BUY 3 & GE" at bounding box center [854, 184] width 161 height 25
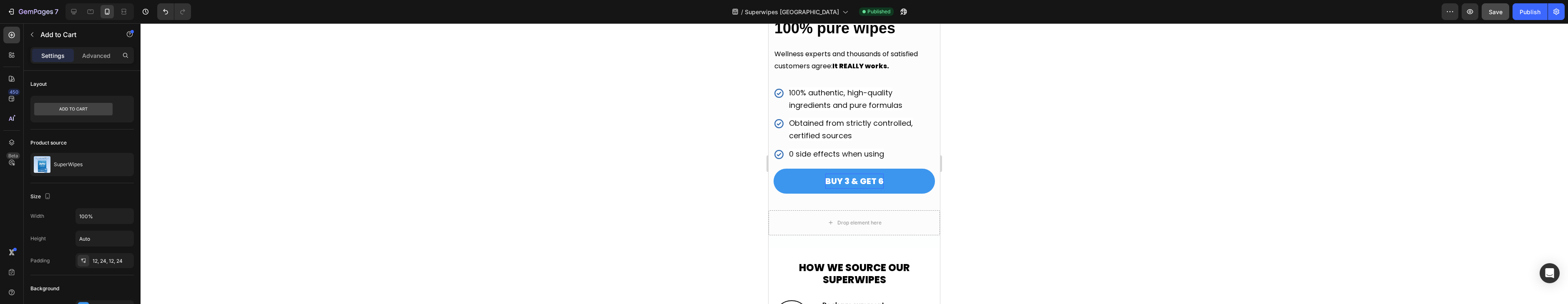
click at [1498, 20] on div "7 Version history / Superwipes USA Published Preview Save Publish" at bounding box center [784, 12] width 1568 height 24
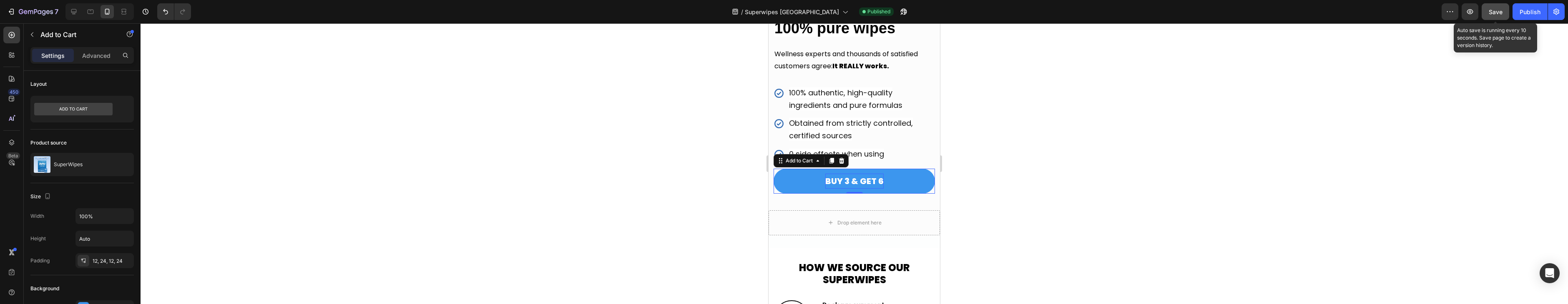
click at [1498, 19] on button "Save" at bounding box center [1496, 11] width 28 height 17
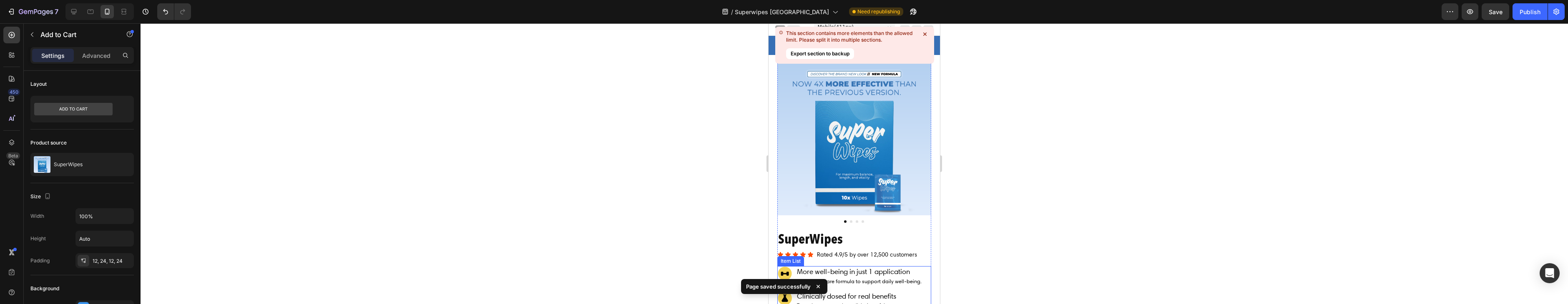
scroll to position [0, 0]
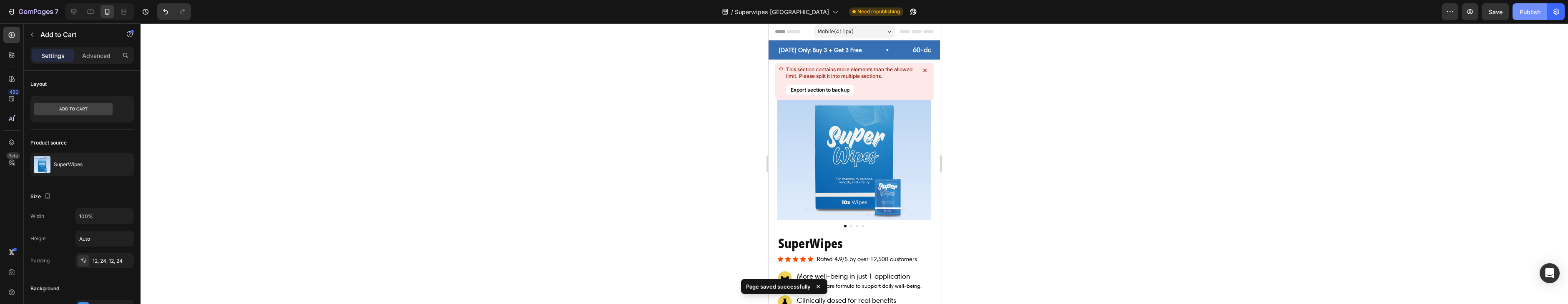
click at [1527, 17] on button "Publish" at bounding box center [1529, 11] width 35 height 17
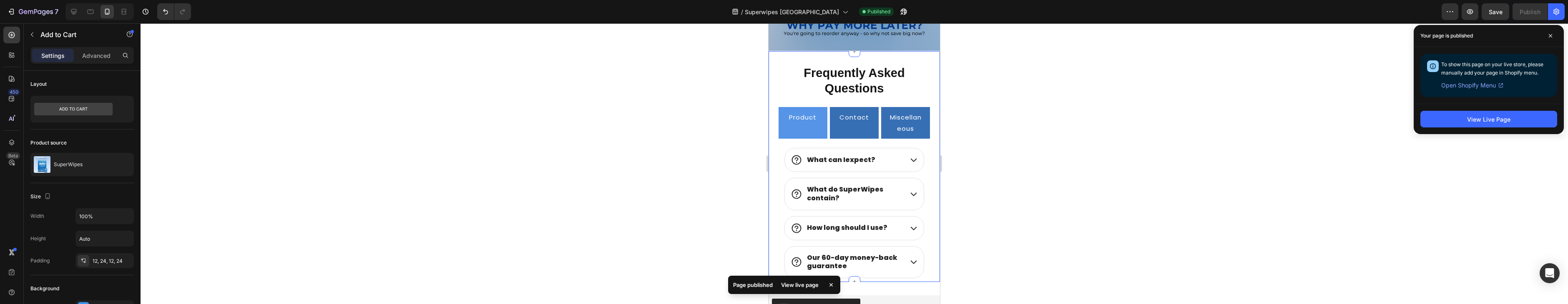
scroll to position [3460, 0]
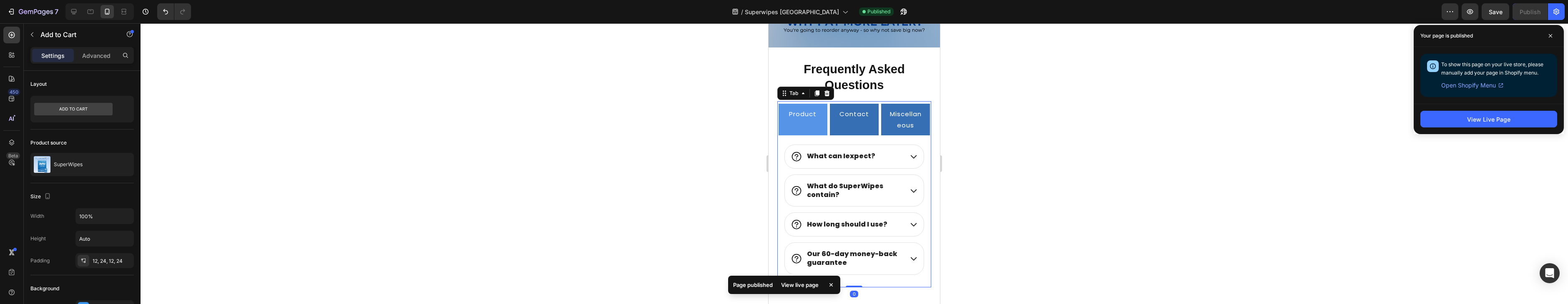
click at [904, 121] on p "Miscellaneous" at bounding box center [905, 119] width 33 height 23
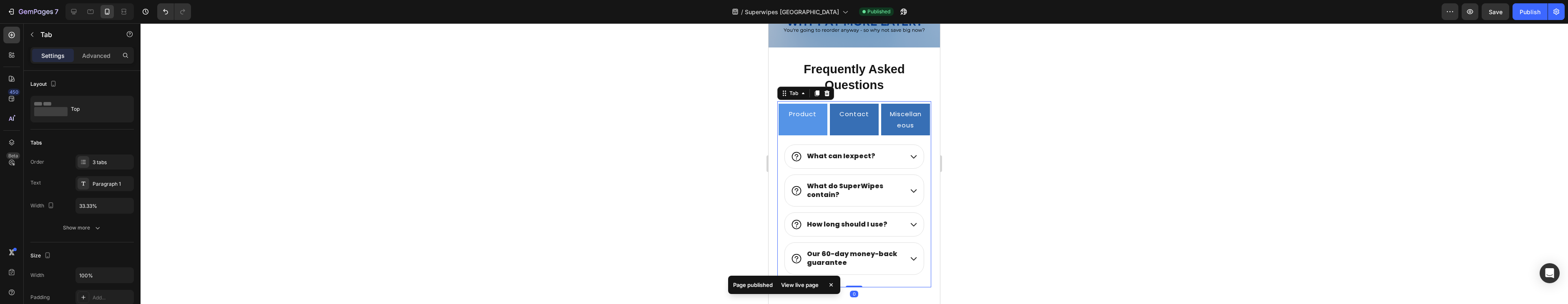
click at [904, 121] on p "Miscellaneous" at bounding box center [905, 119] width 33 height 23
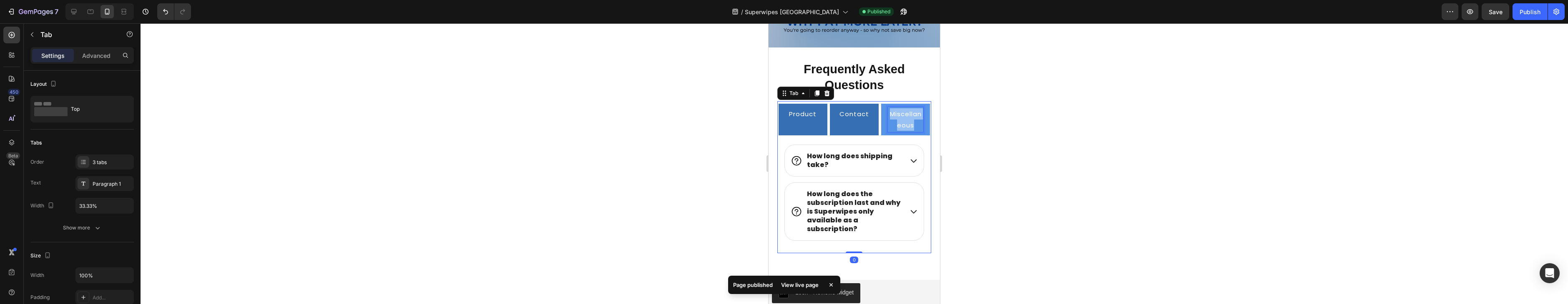
click at [904, 121] on p "Miscellaneous" at bounding box center [905, 119] width 33 height 23
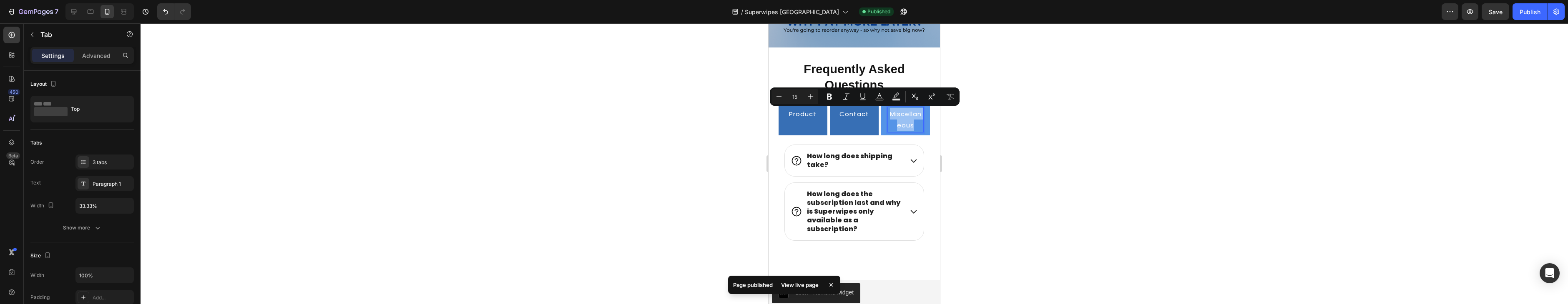
copy p "Miscellaneous"
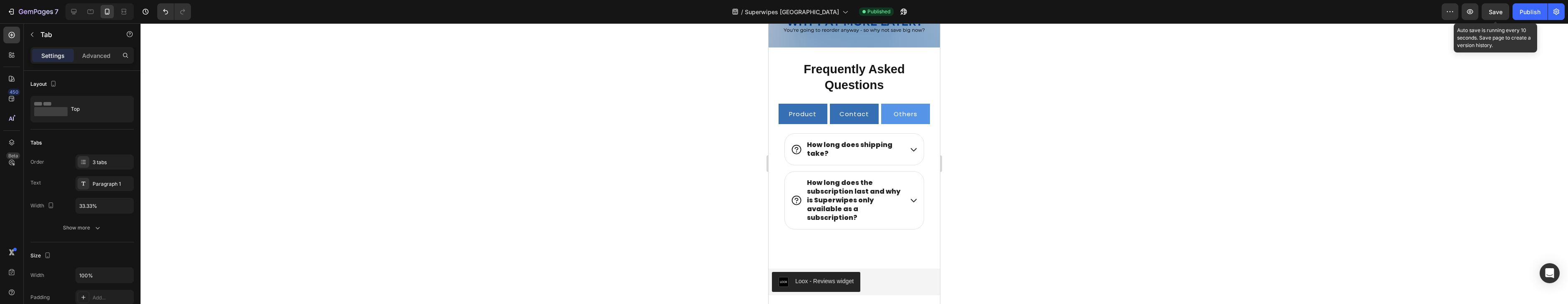
drag, startPoint x: 1499, startPoint y: 16, endPoint x: 1417, endPoint y: 27, distance: 82.7
click at [1499, 16] on button "Save" at bounding box center [1496, 11] width 28 height 17
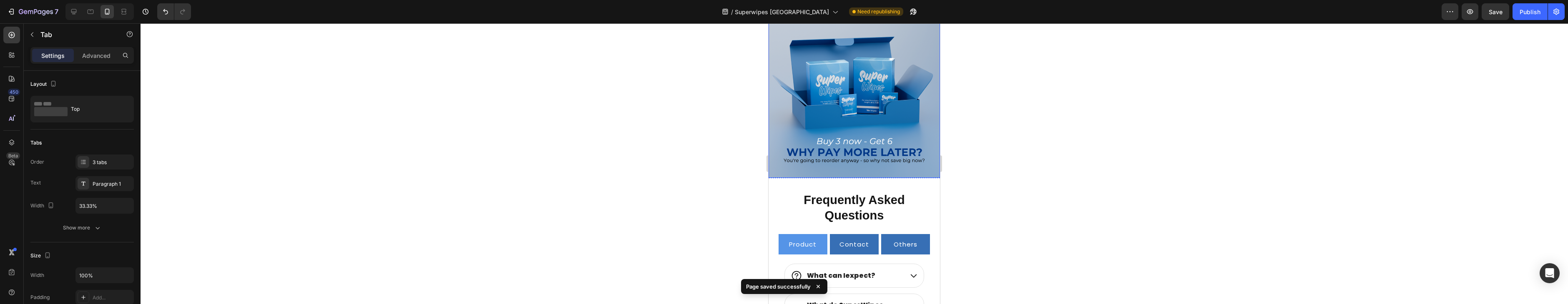
scroll to position [3190, 0]
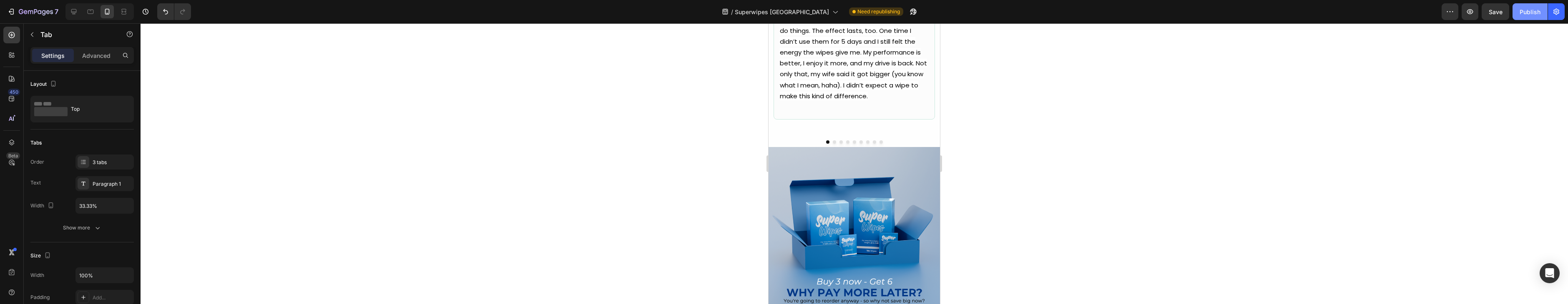
click at [1520, 6] on button "Publish" at bounding box center [1529, 11] width 35 height 17
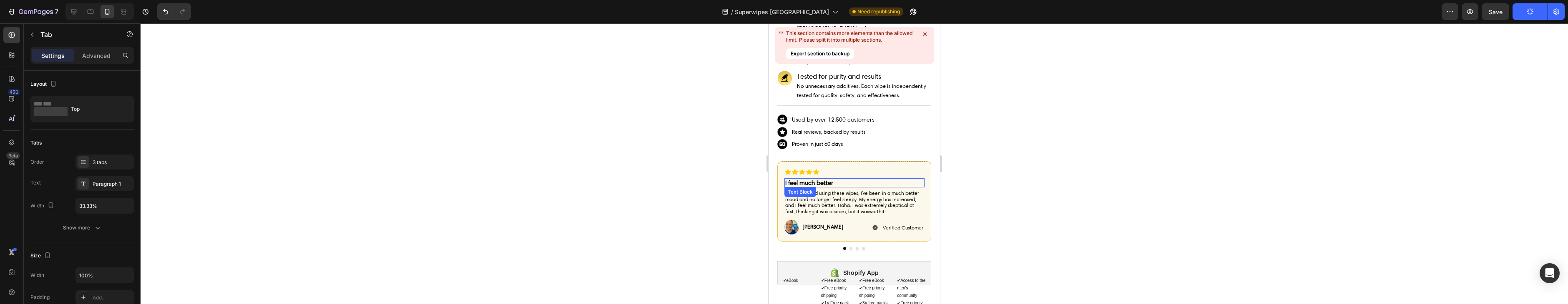
scroll to position [406, 0]
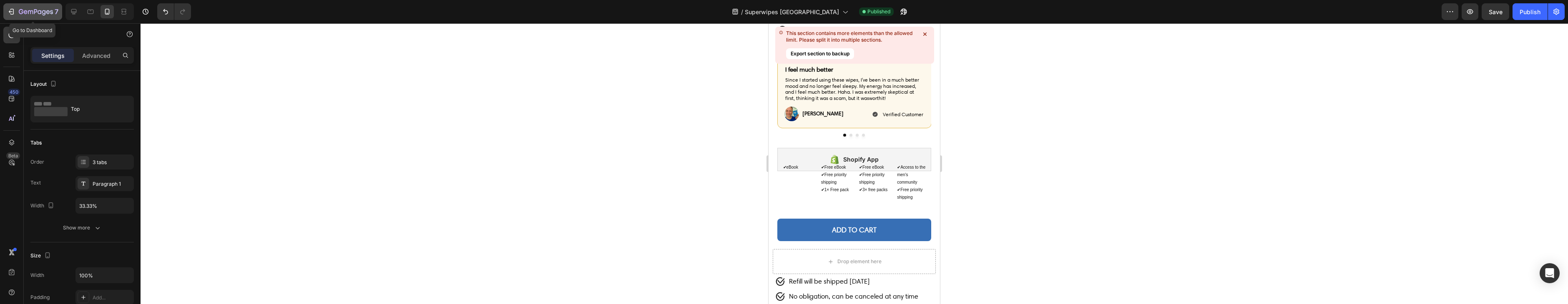
click at [19, 12] on icon "button" at bounding box center [21, 11] width 5 height 5
